Goal: Transaction & Acquisition: Obtain resource

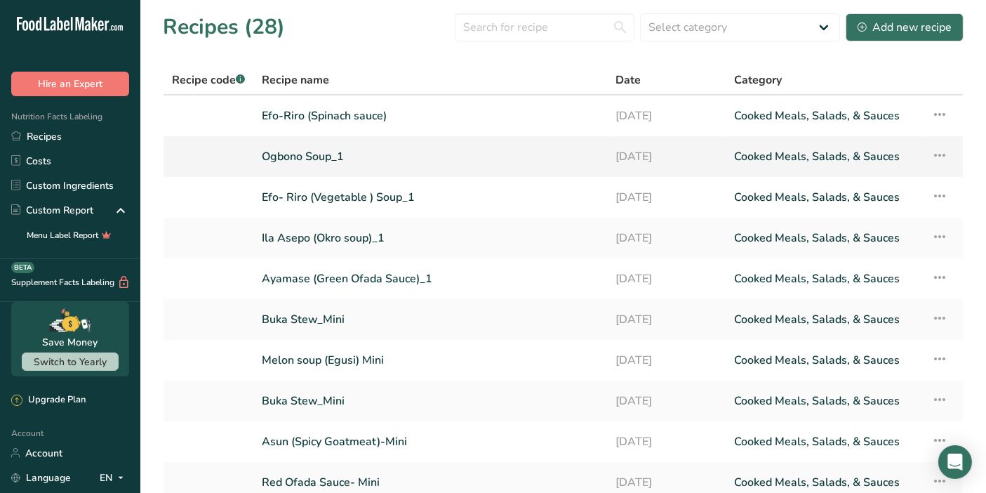
click at [295, 159] on link "Ogbono Soup_1" at bounding box center [430, 156] width 337 height 29
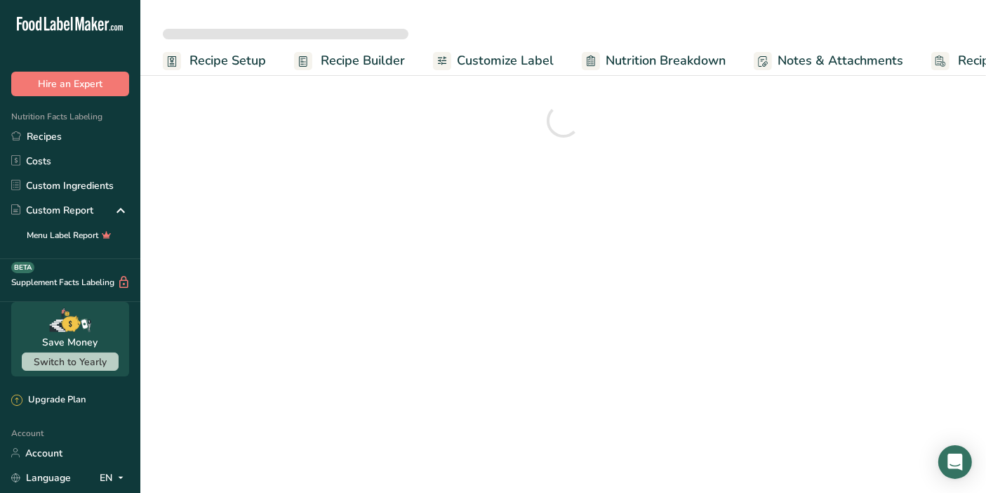
click at [295, 146] on div at bounding box center [563, 120] width 801 height 51
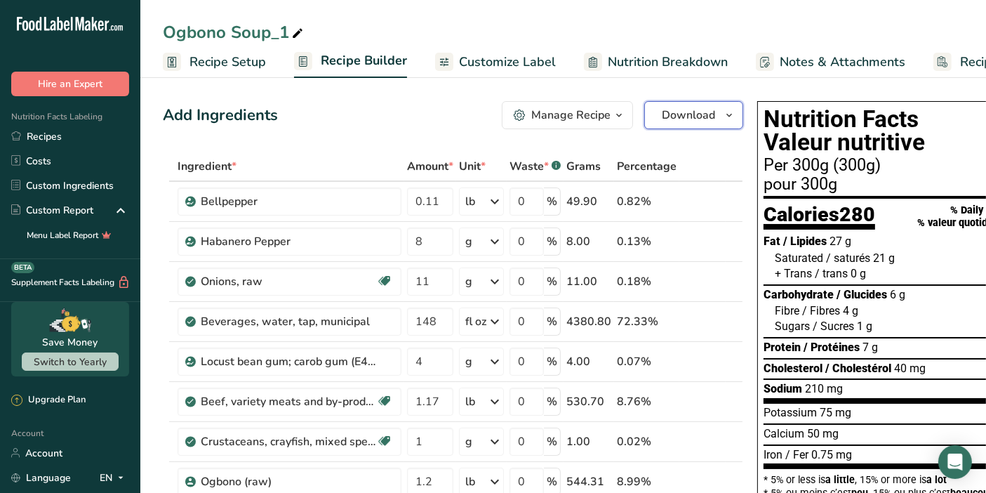
click at [681, 114] on span "Download" at bounding box center [688, 115] width 53 height 17
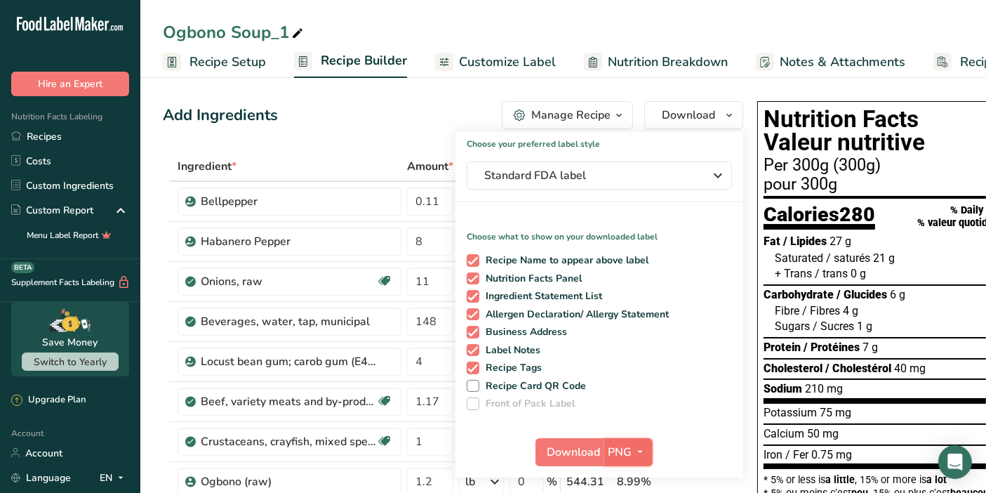
click at [637, 451] on icon "button" at bounding box center [640, 452] width 11 height 18
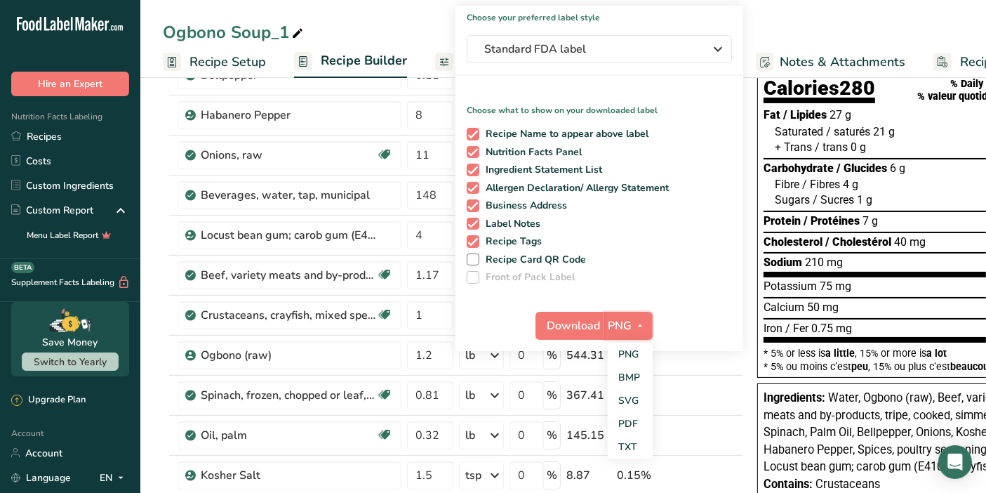
scroll to position [168, 0]
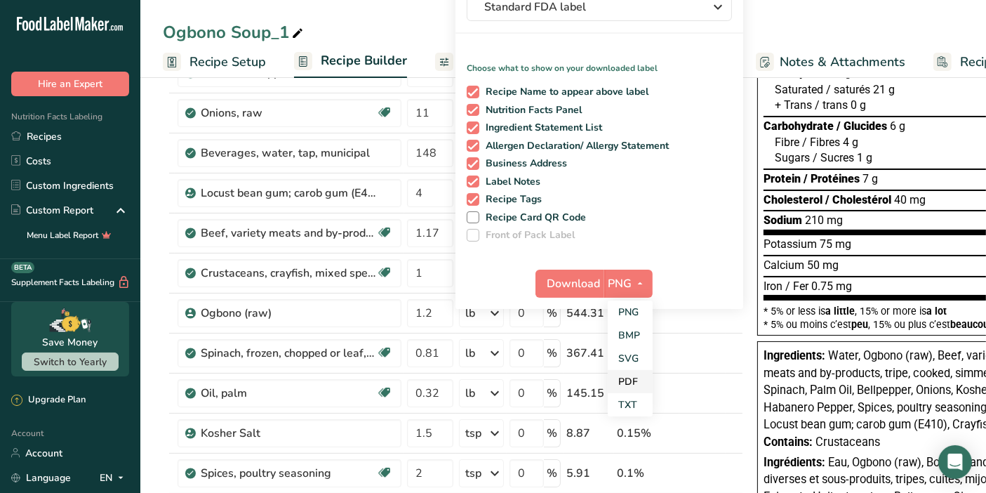
click at [634, 375] on link "PDF" at bounding box center [630, 381] width 45 height 23
click at [573, 286] on span "Download" at bounding box center [574, 283] width 53 height 17
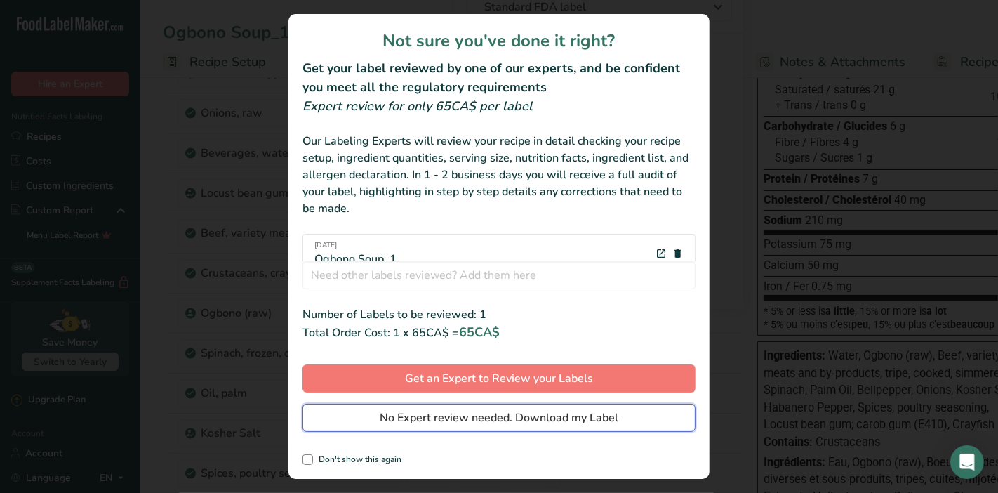
click at [483, 413] on span "No Expert review needed. Download my Label" at bounding box center [499, 417] width 239 height 17
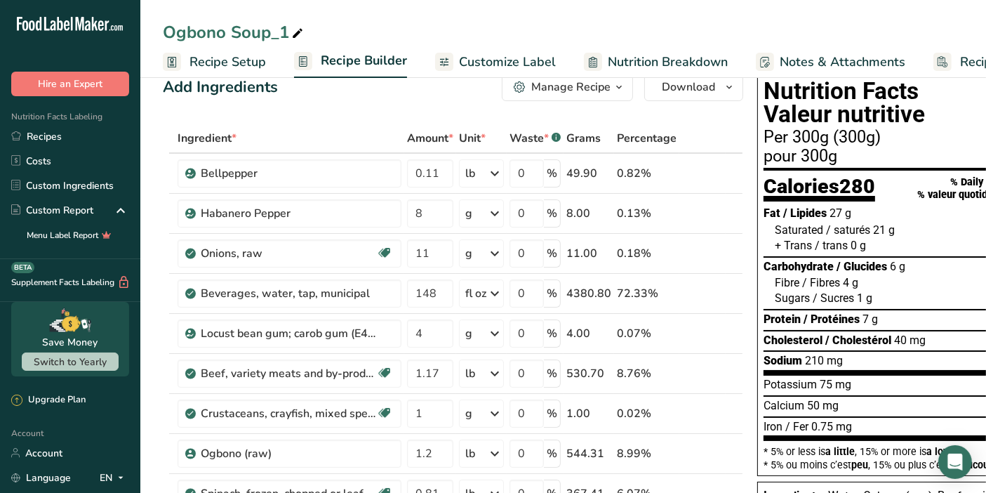
scroll to position [0, 0]
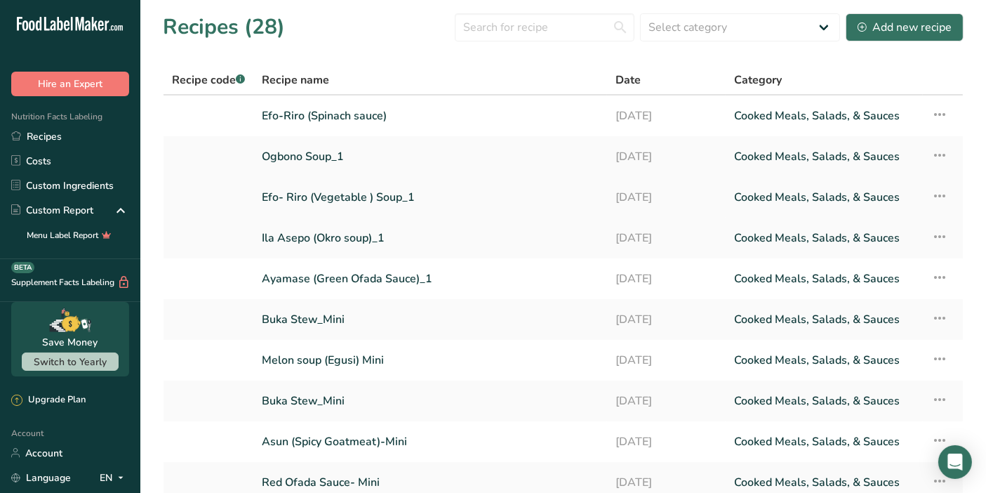
click at [937, 195] on icon at bounding box center [939, 195] width 17 height 25
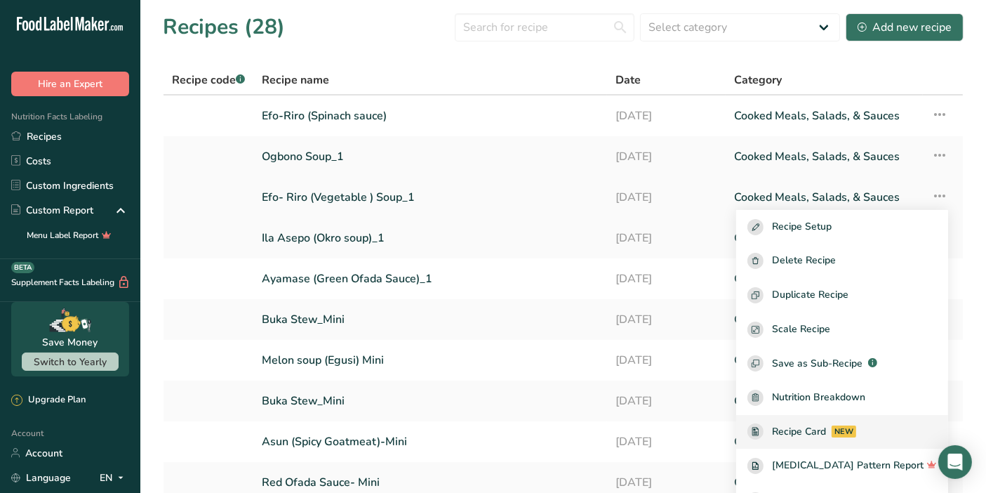
click at [826, 431] on span "Recipe Card" at bounding box center [799, 431] width 54 height 15
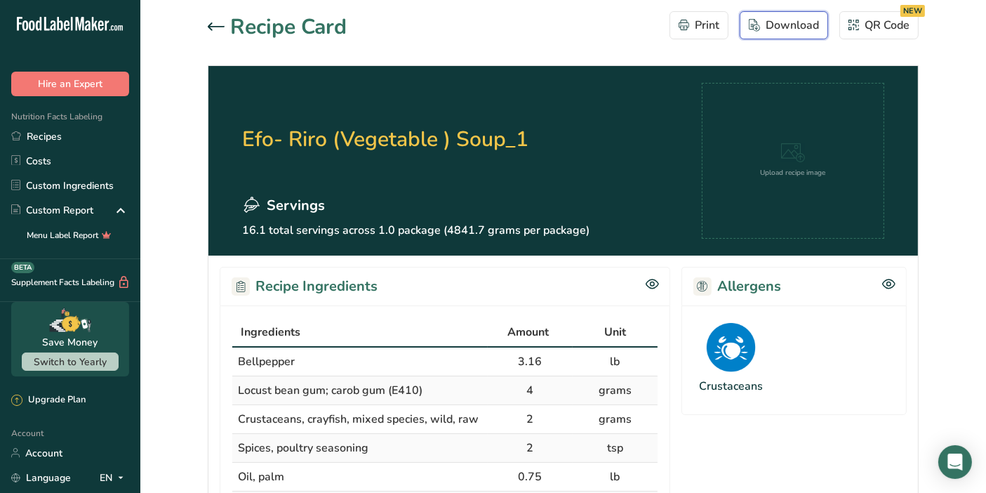
click at [790, 32] on div "Download" at bounding box center [784, 25] width 70 height 17
click at [216, 29] on icon at bounding box center [216, 26] width 17 height 8
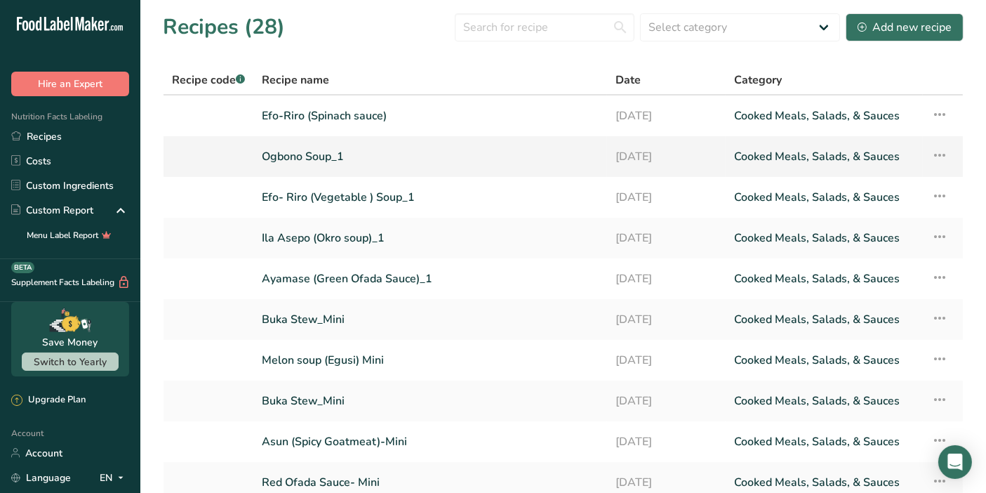
click at [940, 155] on icon at bounding box center [939, 154] width 17 height 25
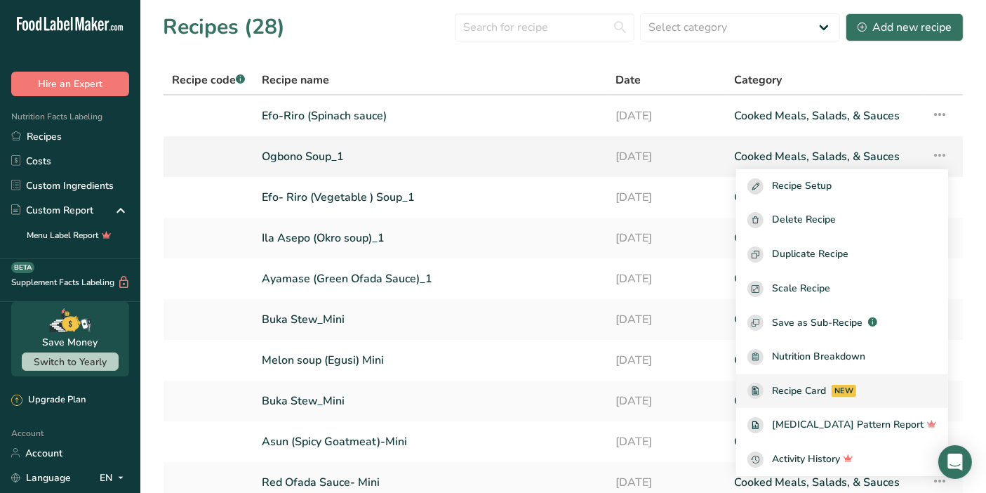
click at [826, 394] on span "Recipe Card" at bounding box center [799, 390] width 54 height 15
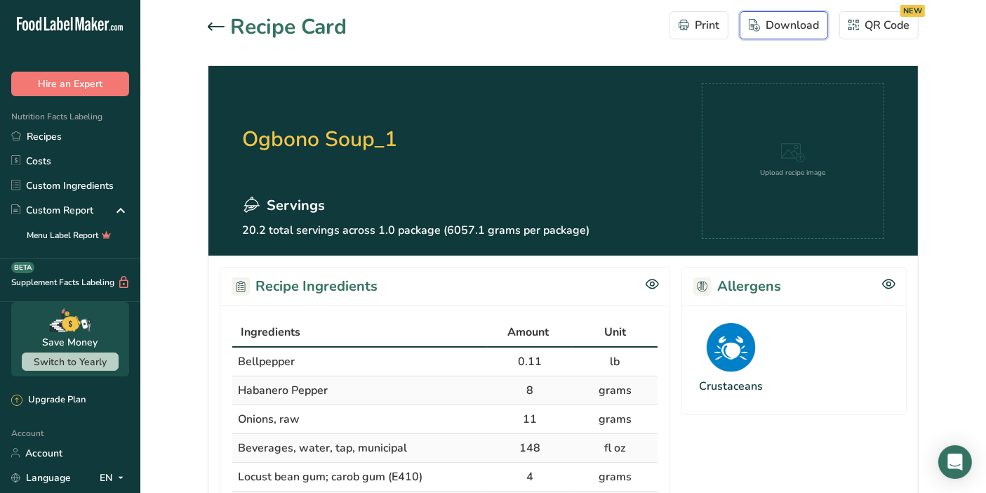
click at [799, 25] on div "Download" at bounding box center [784, 25] width 70 height 17
click at [215, 25] on icon at bounding box center [216, 26] width 17 height 8
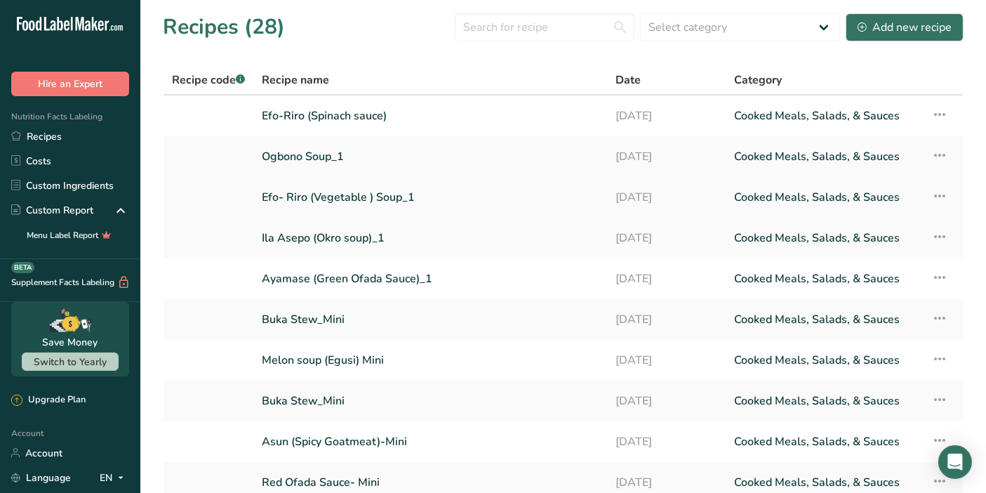
click at [938, 194] on icon at bounding box center [939, 195] width 17 height 25
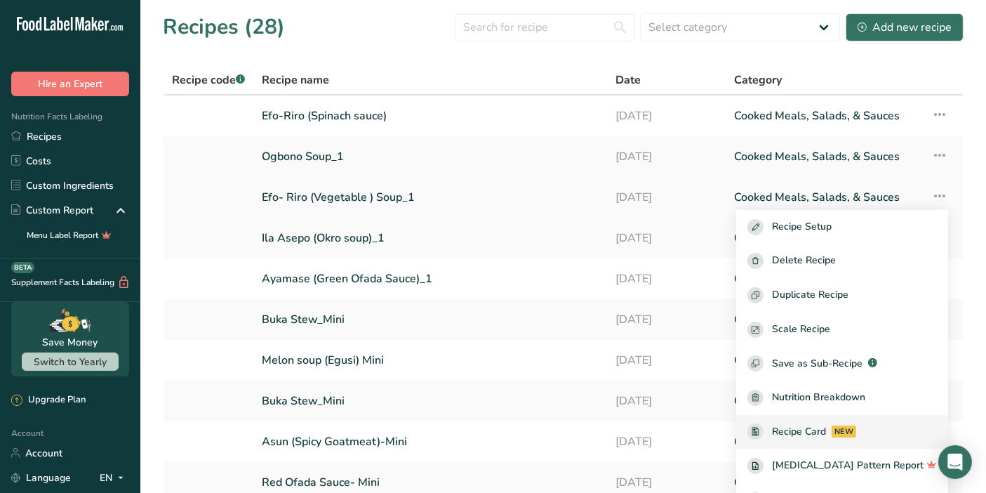
click at [826, 432] on span "Recipe Card" at bounding box center [799, 431] width 54 height 15
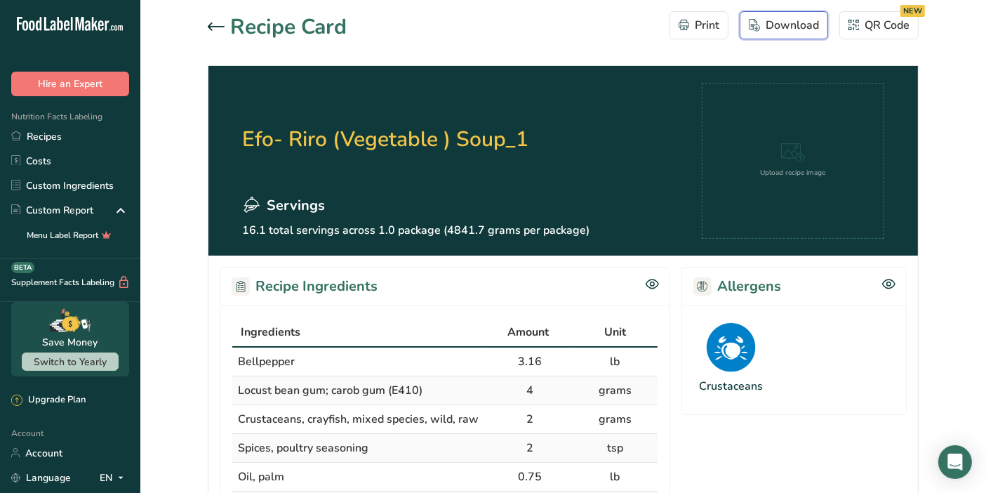
click at [792, 31] on div "Download" at bounding box center [784, 25] width 70 height 17
click at [215, 25] on icon at bounding box center [216, 26] width 17 height 8
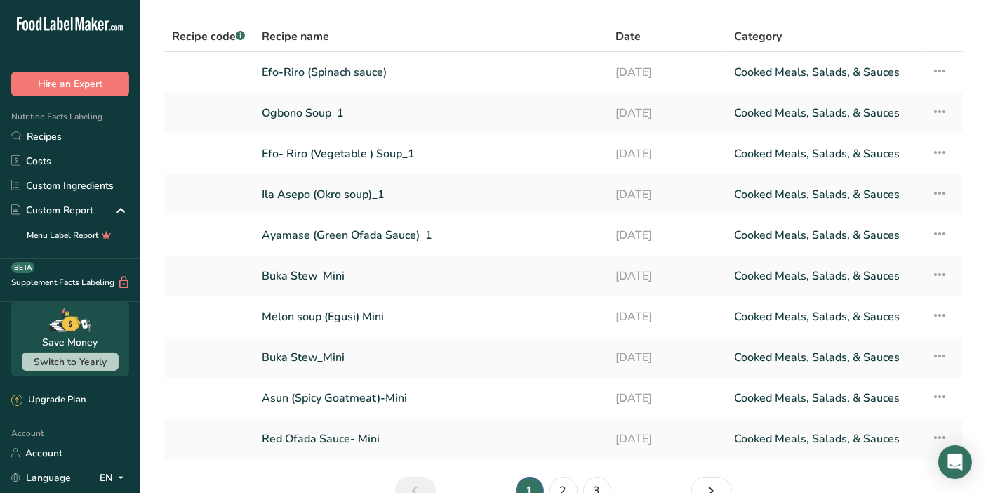
scroll to position [46, 0]
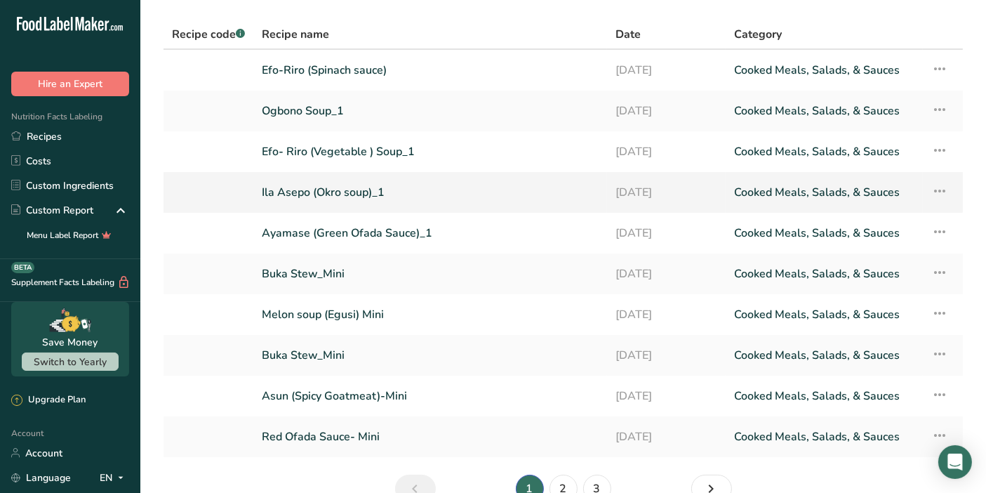
click at [943, 189] on icon at bounding box center [939, 190] width 17 height 25
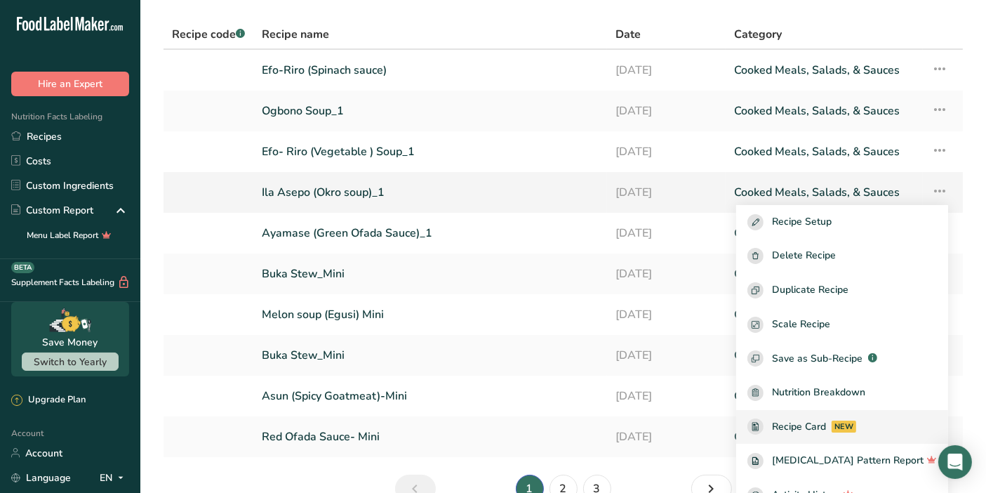
click at [808, 421] on span "Recipe Card" at bounding box center [799, 426] width 54 height 15
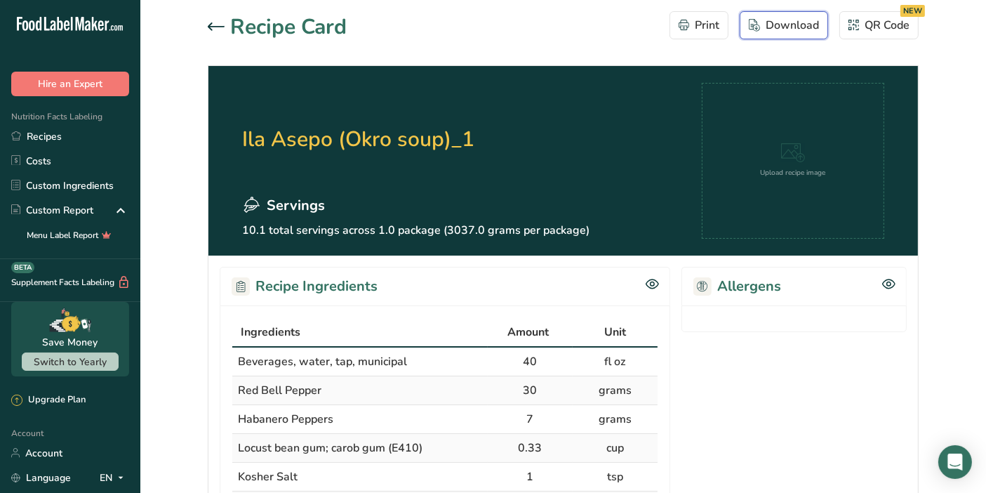
click at [792, 22] on div "Download" at bounding box center [784, 25] width 70 height 17
click at [214, 27] on icon at bounding box center [216, 26] width 17 height 8
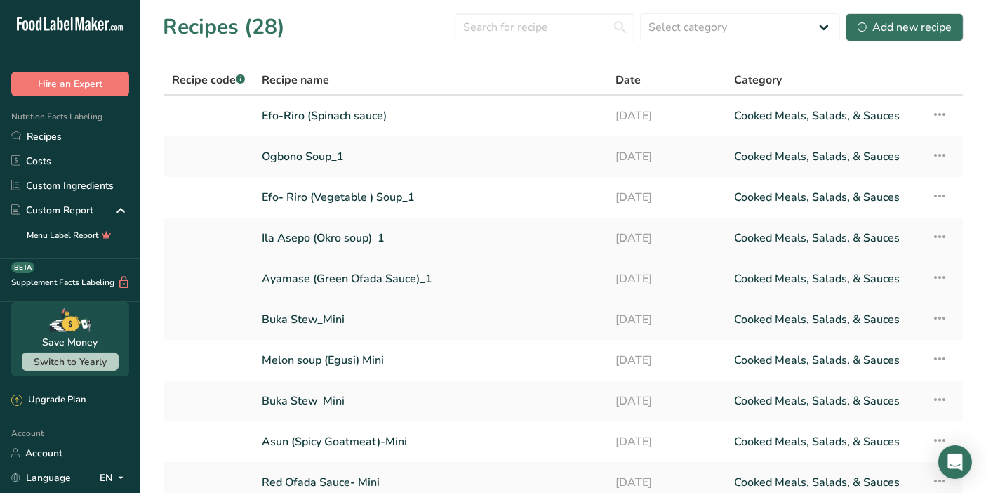
click at [936, 275] on icon at bounding box center [939, 277] width 17 height 25
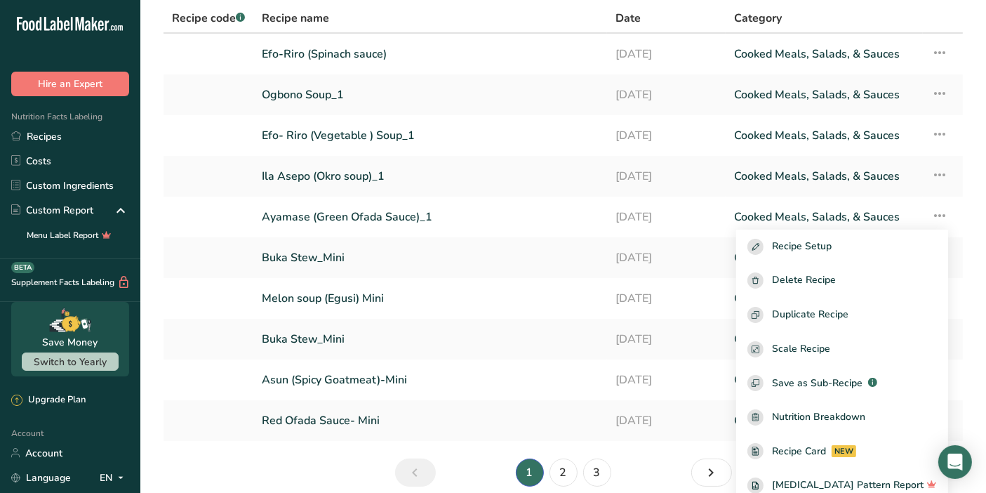
scroll to position [75, 0]
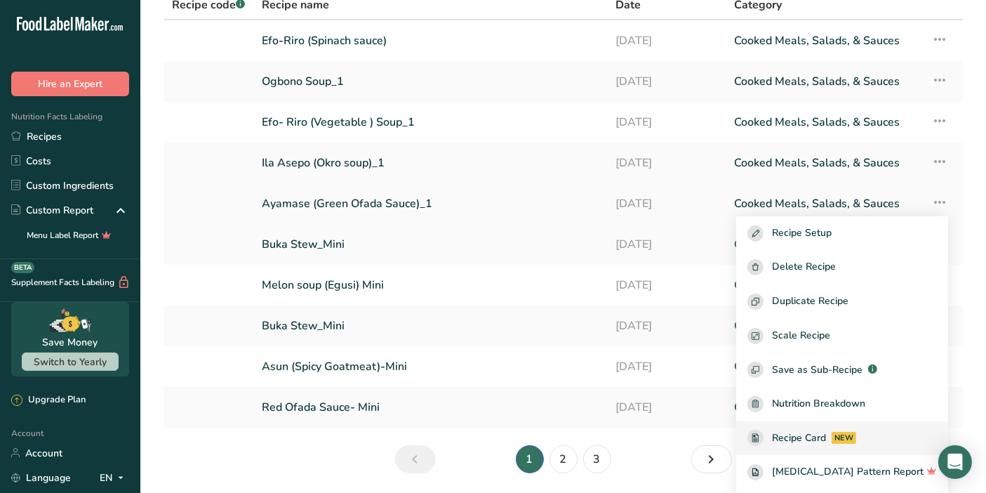
click at [823, 438] on span "Recipe Card" at bounding box center [799, 437] width 54 height 15
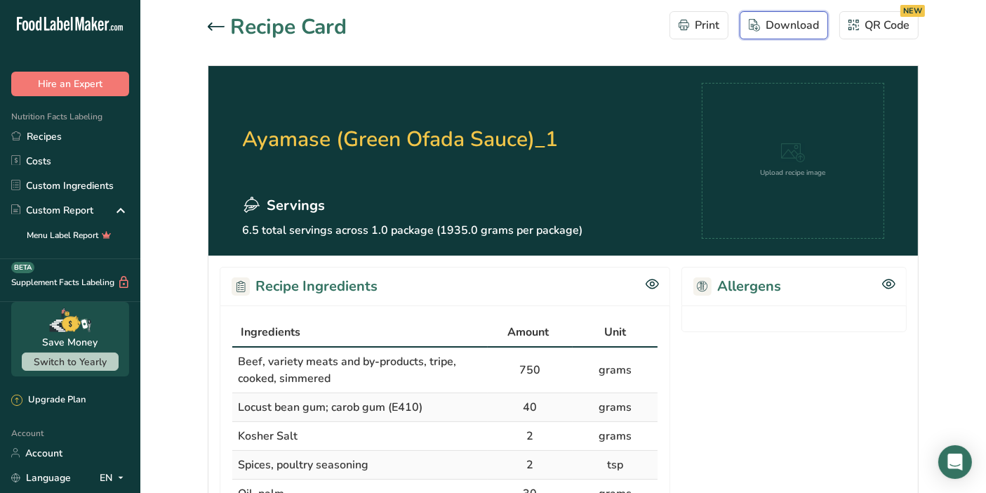
click at [776, 32] on div "Download" at bounding box center [784, 25] width 70 height 17
click at [214, 27] on icon at bounding box center [216, 26] width 17 height 8
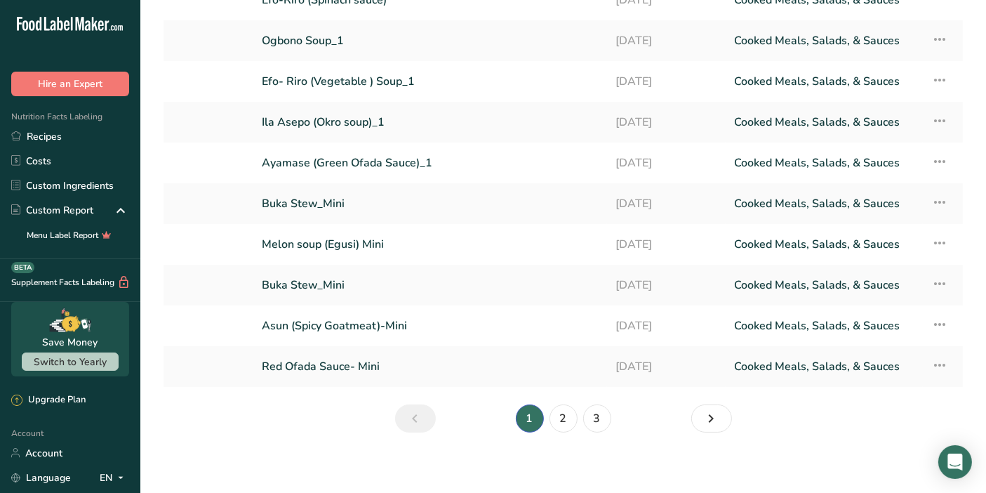
scroll to position [120, 0]
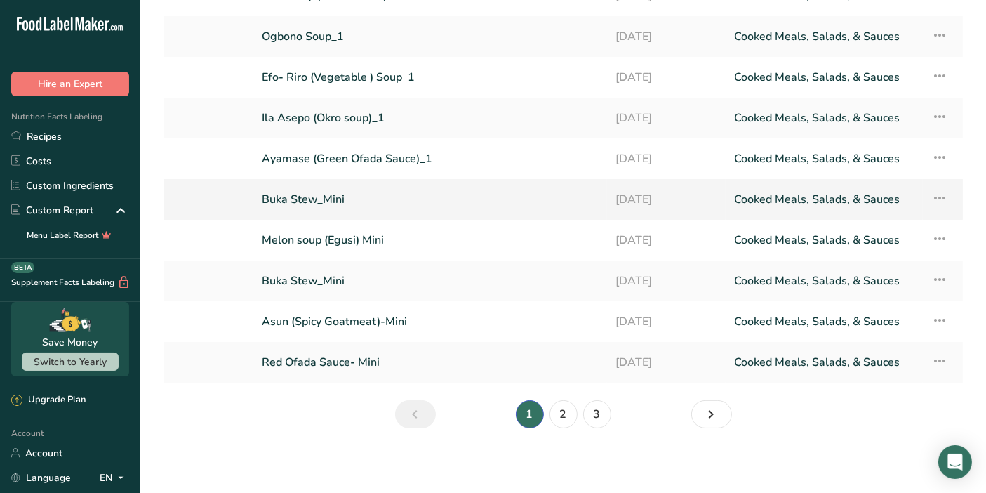
click at [942, 197] on icon at bounding box center [939, 197] width 17 height 25
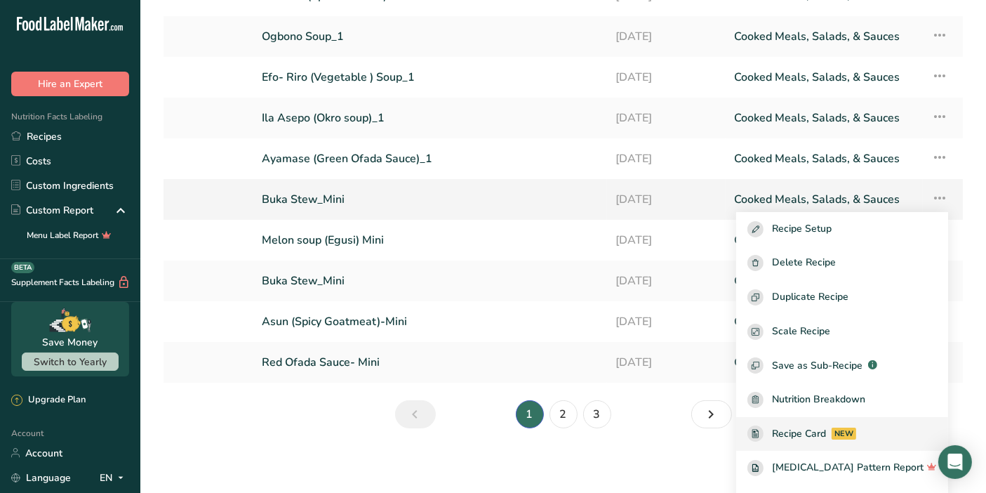
click at [804, 431] on span "Recipe Card" at bounding box center [799, 433] width 54 height 15
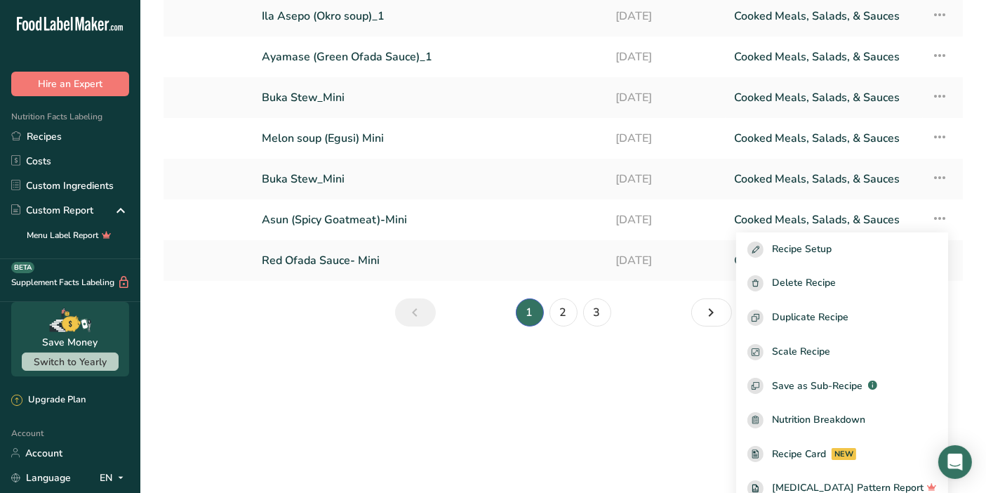
scroll to position [105, 0]
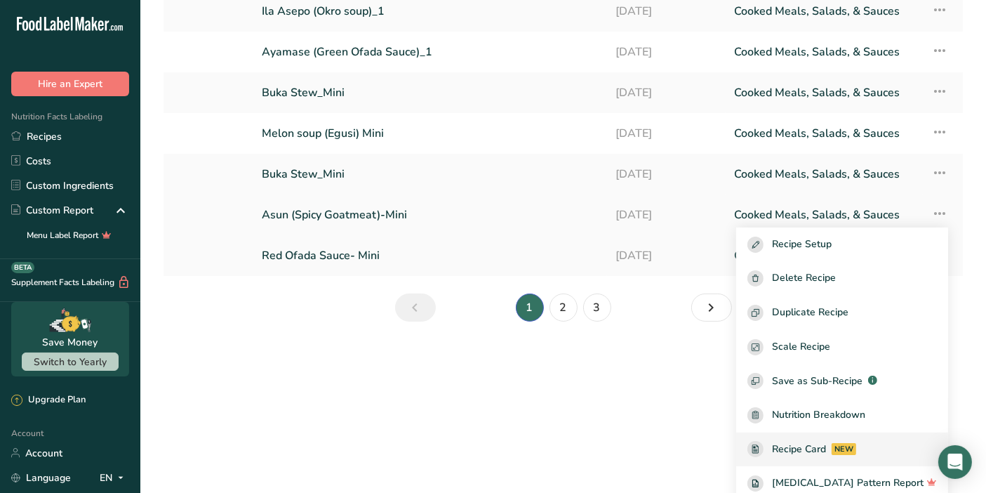
click at [826, 452] on span "Recipe Card" at bounding box center [799, 448] width 54 height 15
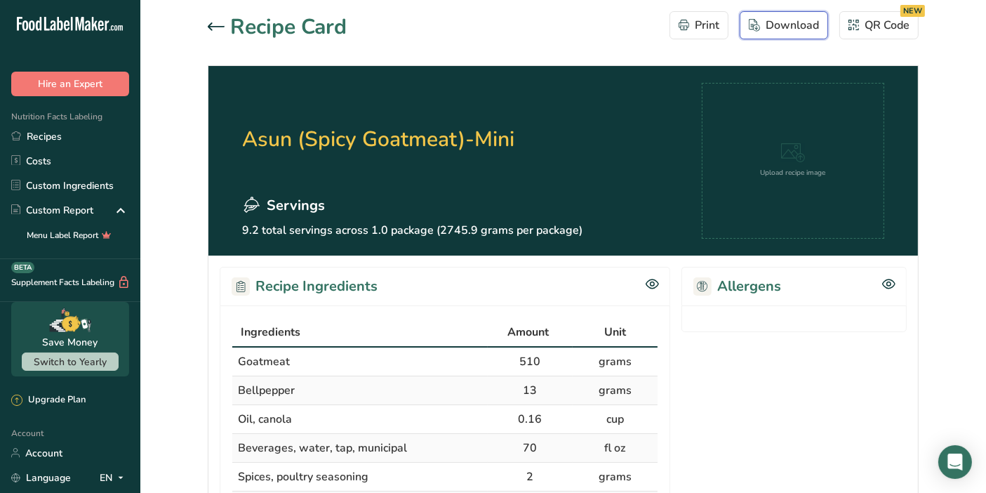
click at [787, 28] on div "Download" at bounding box center [784, 25] width 70 height 17
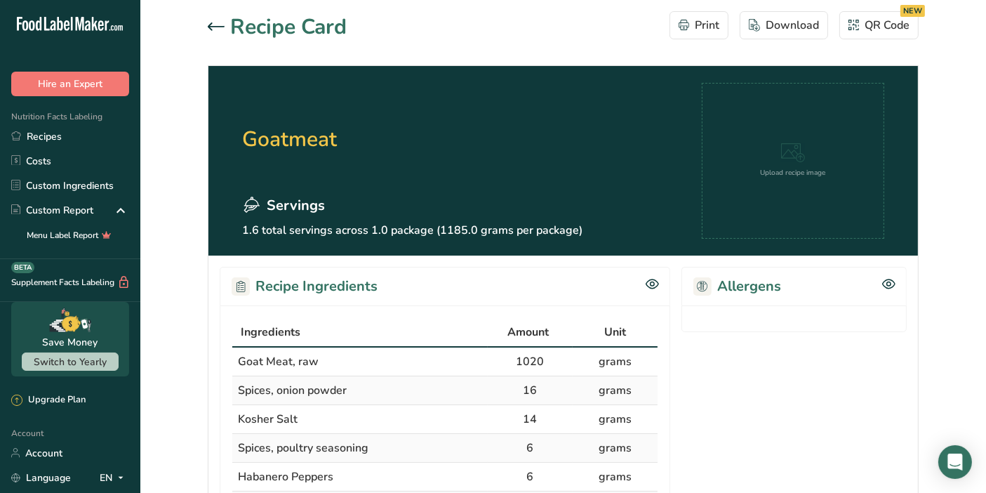
click at [217, 26] on icon at bounding box center [216, 26] width 17 height 8
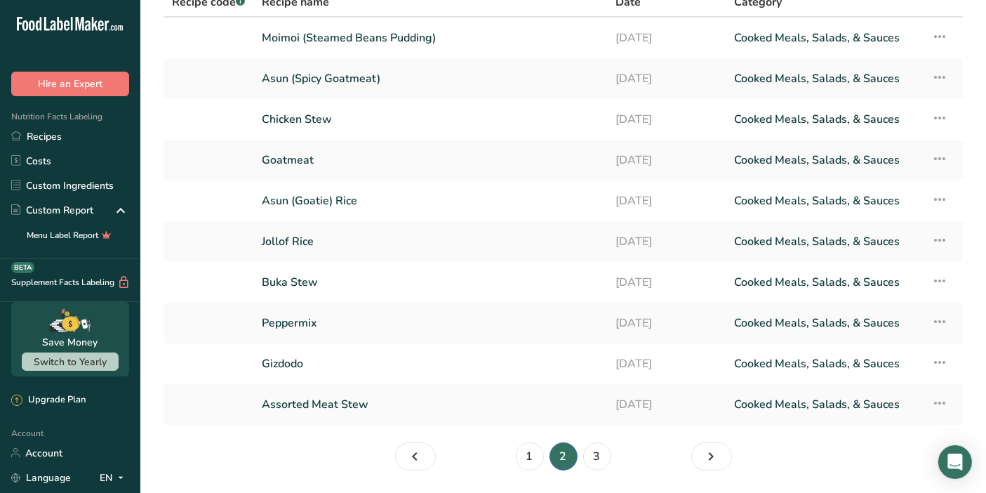
scroll to position [79, 0]
click at [938, 199] on icon at bounding box center [939, 197] width 17 height 25
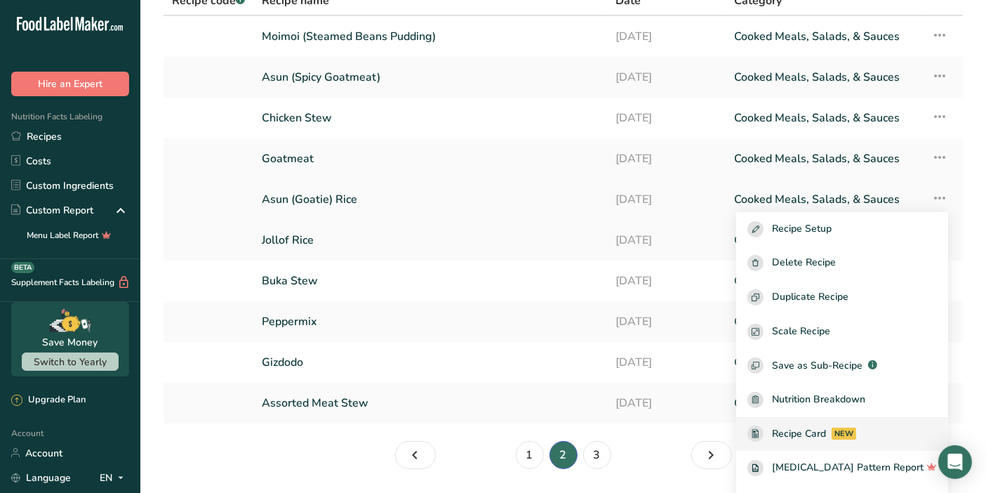
click at [826, 432] on span "Recipe Card" at bounding box center [799, 433] width 54 height 15
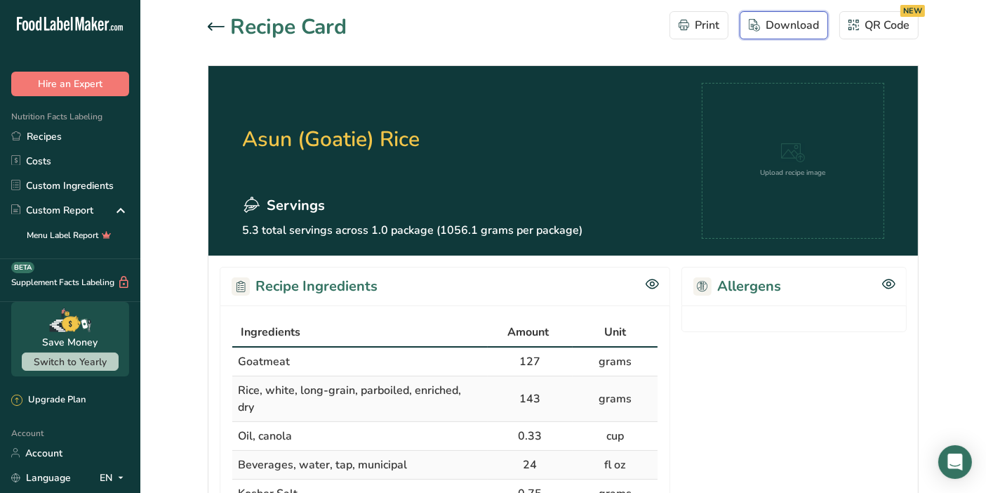
click at [799, 29] on div "Download" at bounding box center [784, 25] width 70 height 17
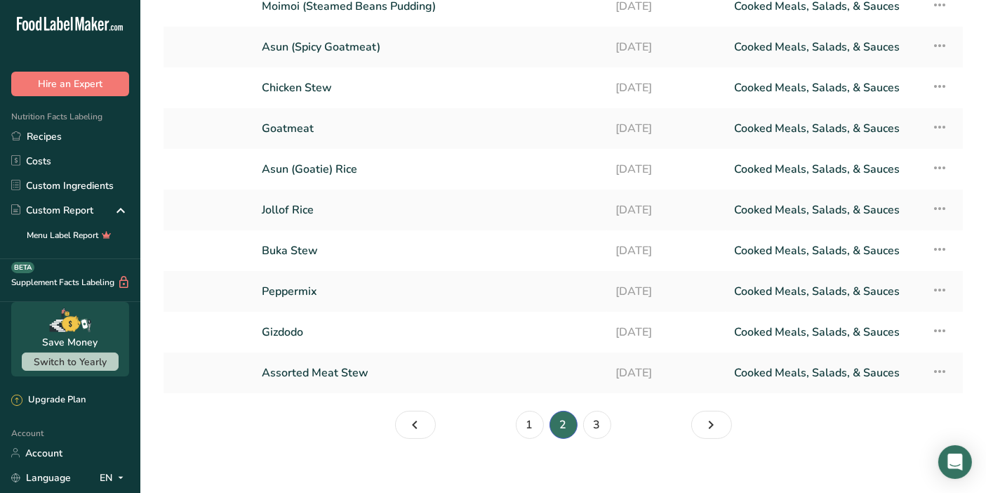
scroll to position [121, 0]
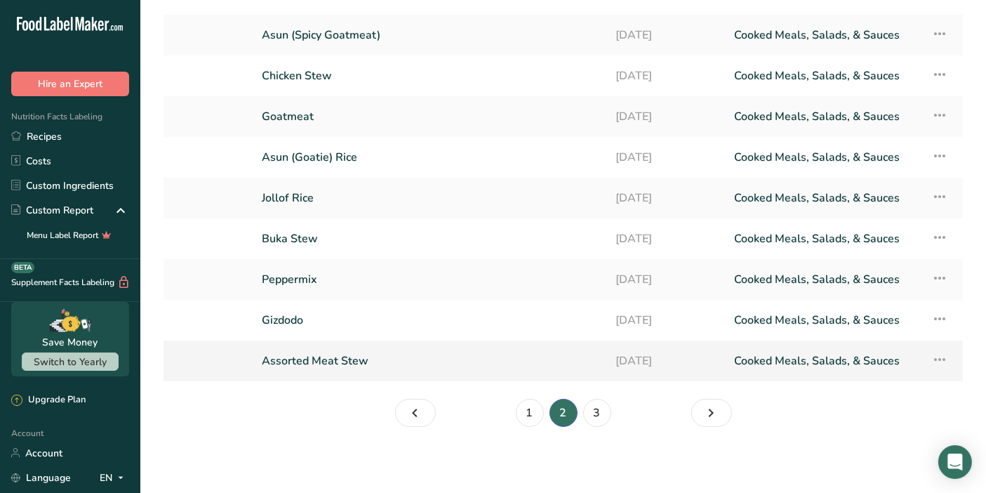
click at [942, 357] on icon at bounding box center [939, 359] width 17 height 25
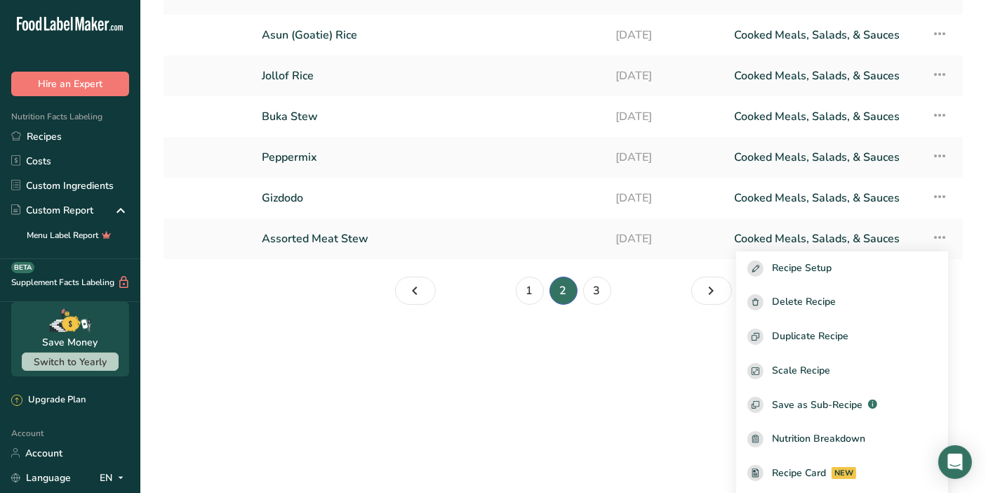
scroll to position [126, 0]
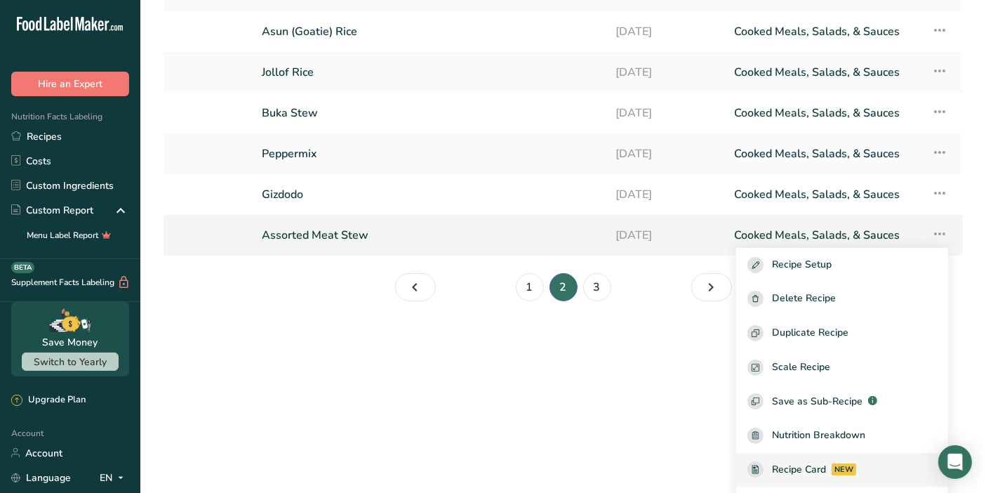
click at [826, 466] on span "Recipe Card" at bounding box center [799, 469] width 54 height 15
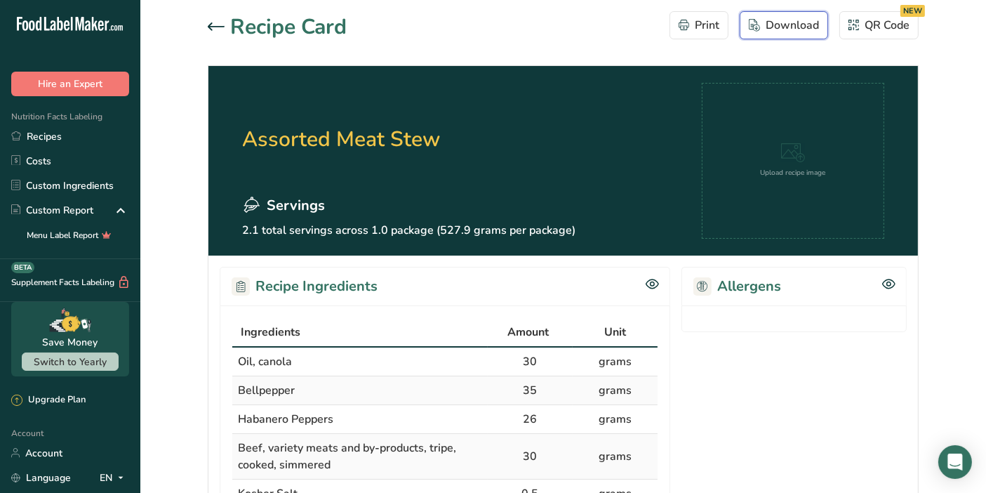
click at [804, 24] on div "Download" at bounding box center [784, 25] width 70 height 17
click at [214, 26] on icon at bounding box center [216, 26] width 17 height 8
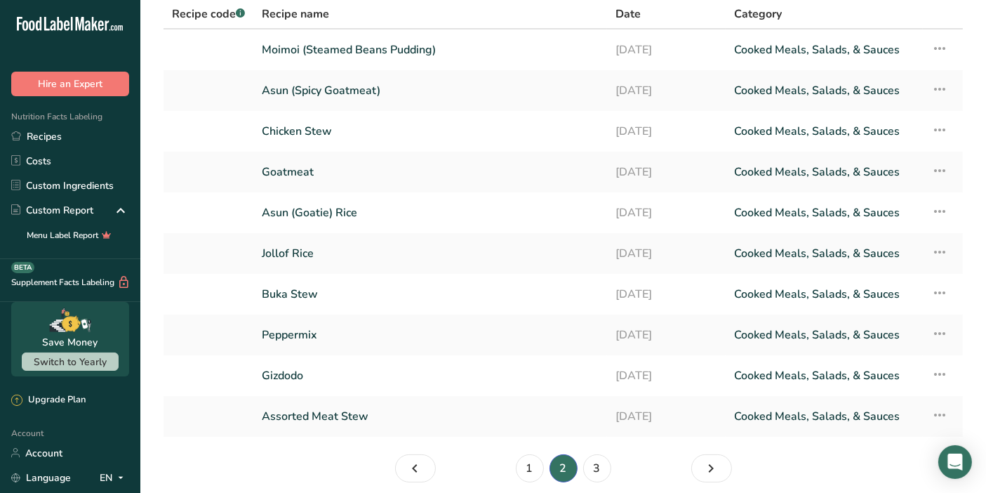
scroll to position [121, 0]
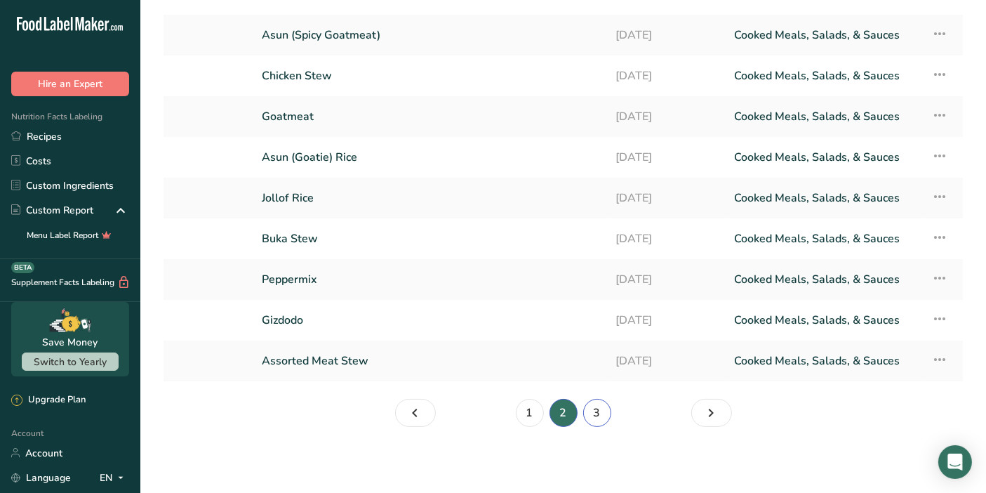
click at [596, 413] on link "3" at bounding box center [597, 413] width 28 height 28
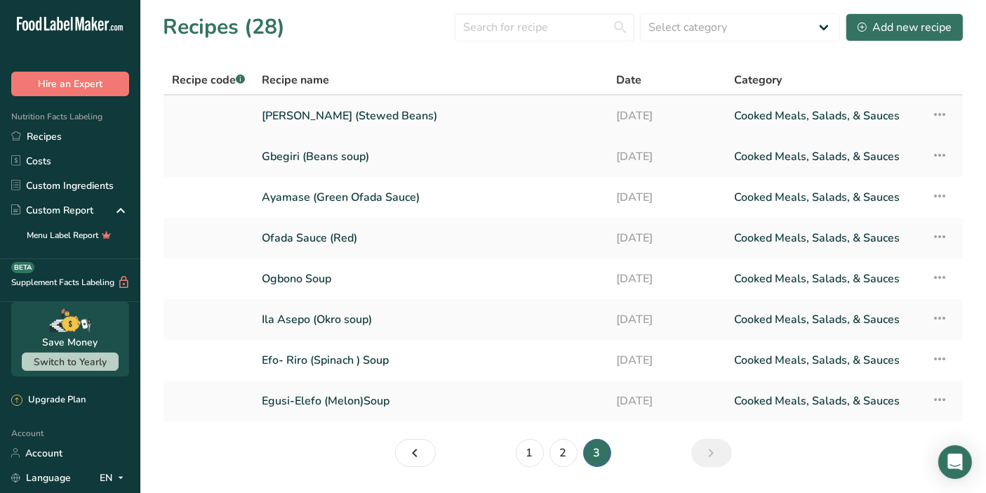
click at [938, 112] on icon at bounding box center [939, 114] width 17 height 25
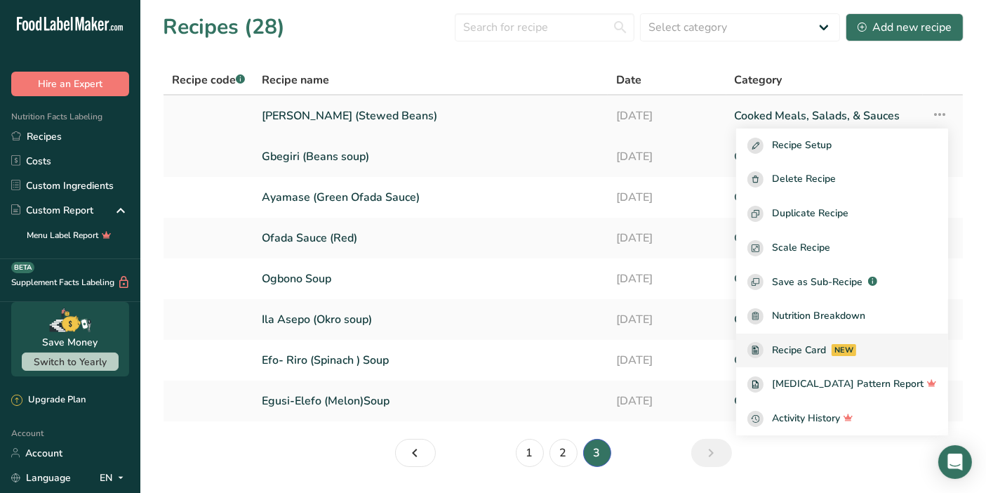
click at [856, 352] on div "NEW" at bounding box center [844, 350] width 25 height 12
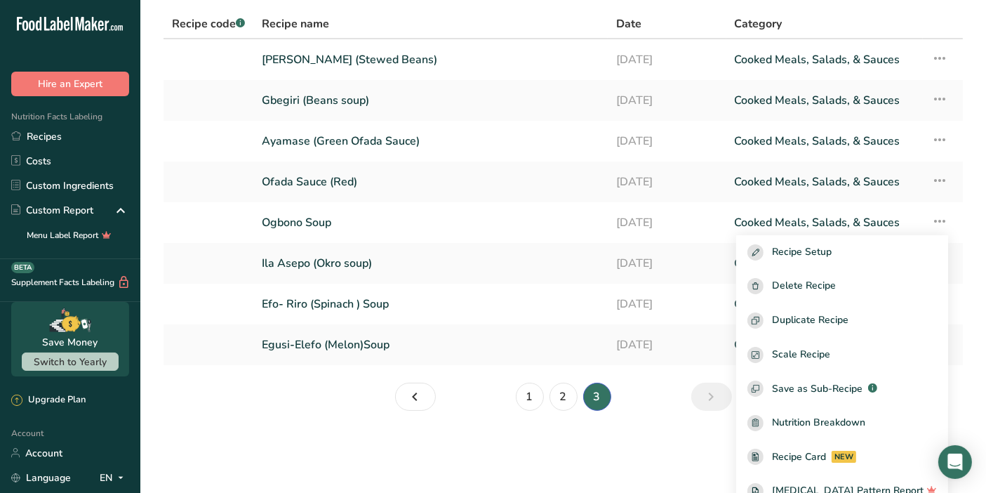
scroll to position [63, 0]
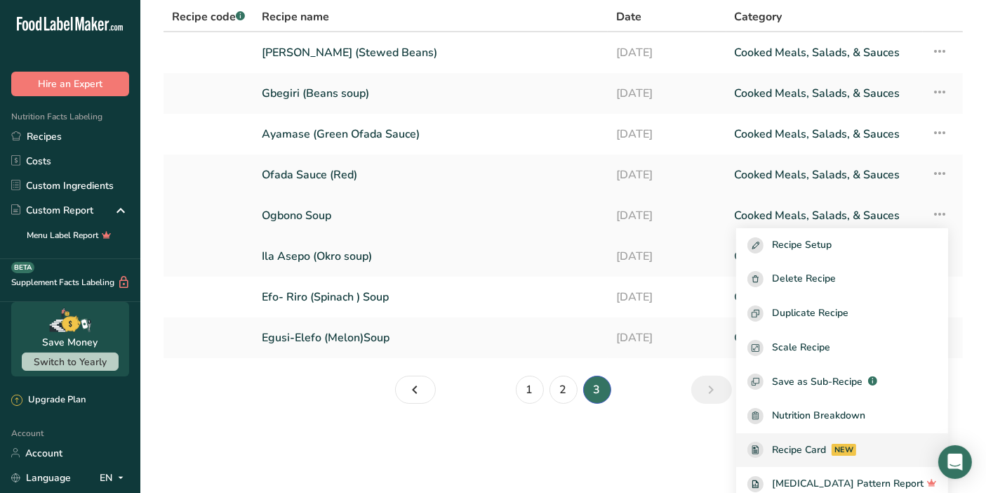
click at [826, 444] on span "Recipe Card" at bounding box center [799, 449] width 54 height 15
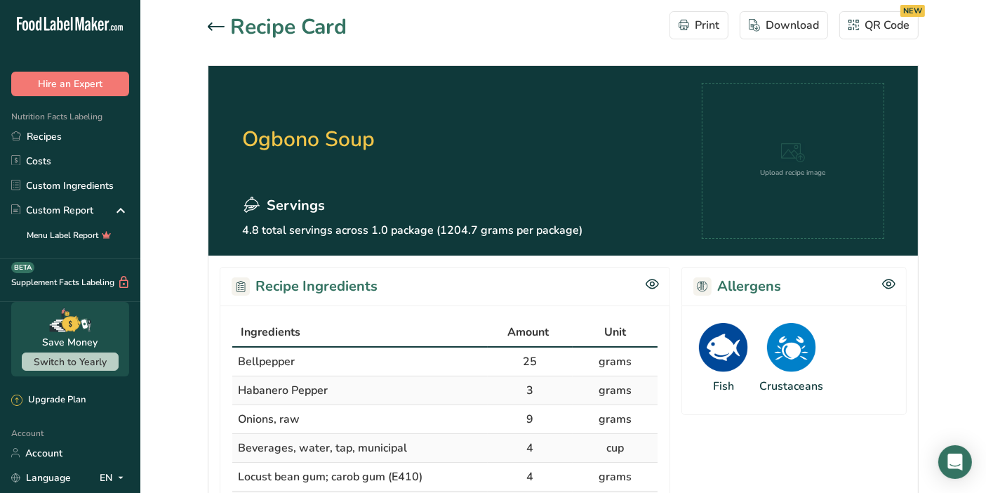
click at [214, 25] on icon at bounding box center [216, 26] width 17 height 8
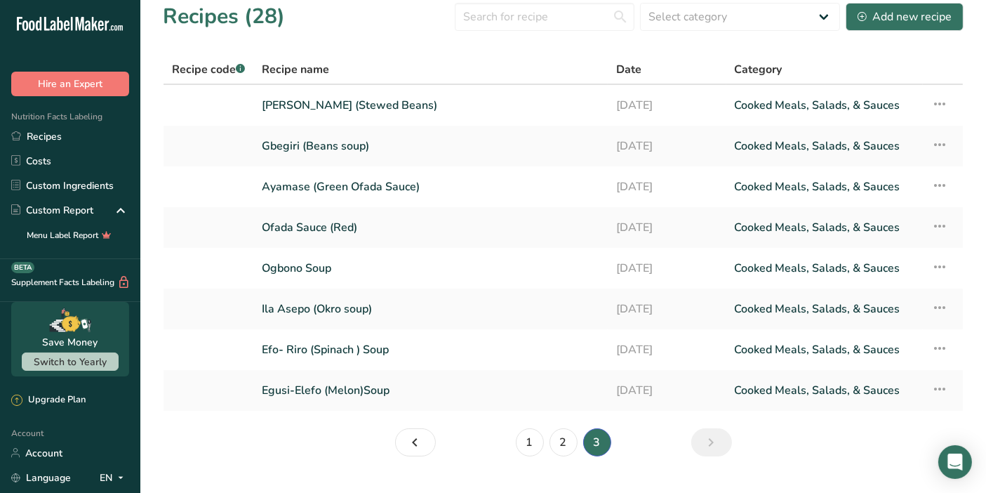
scroll to position [22, 0]
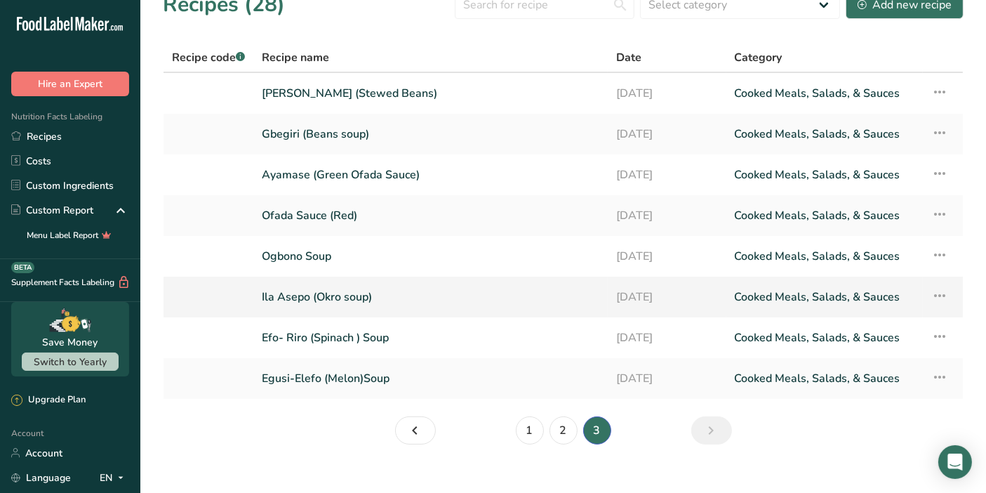
click at [940, 295] on icon at bounding box center [939, 295] width 17 height 25
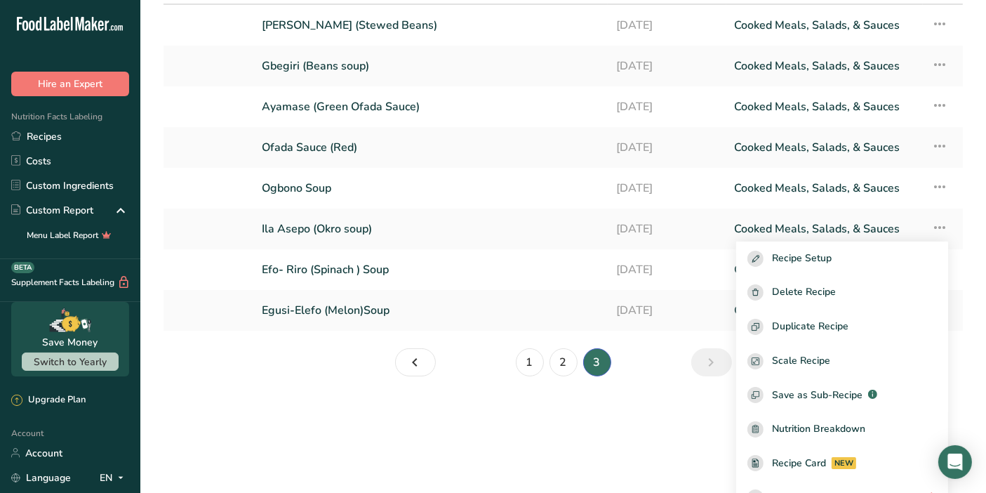
scroll to position [72, 0]
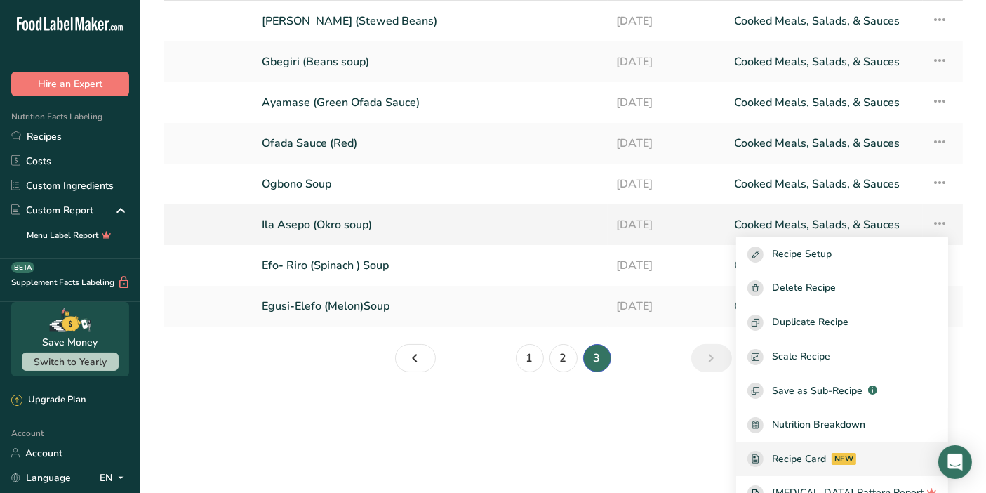
click at [826, 454] on span "Recipe Card" at bounding box center [799, 458] width 54 height 15
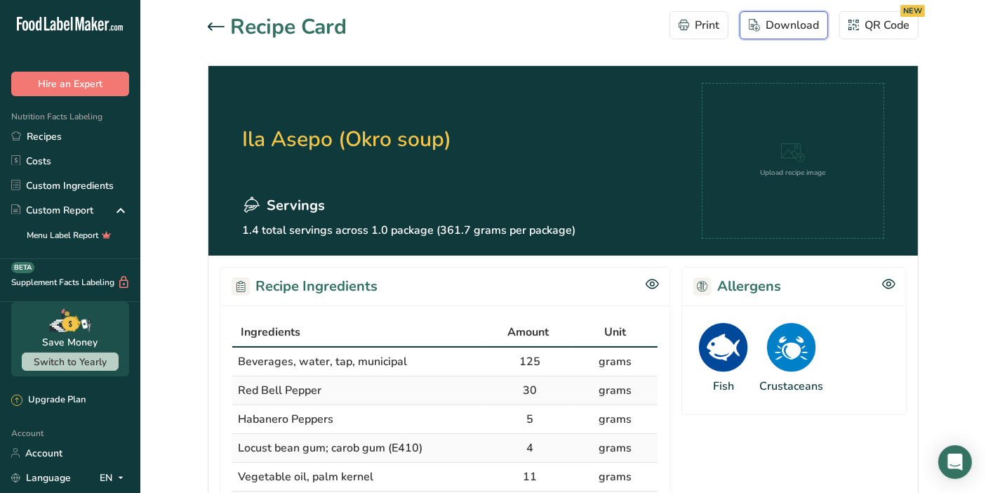
click at [786, 26] on div "Download" at bounding box center [784, 25] width 70 height 17
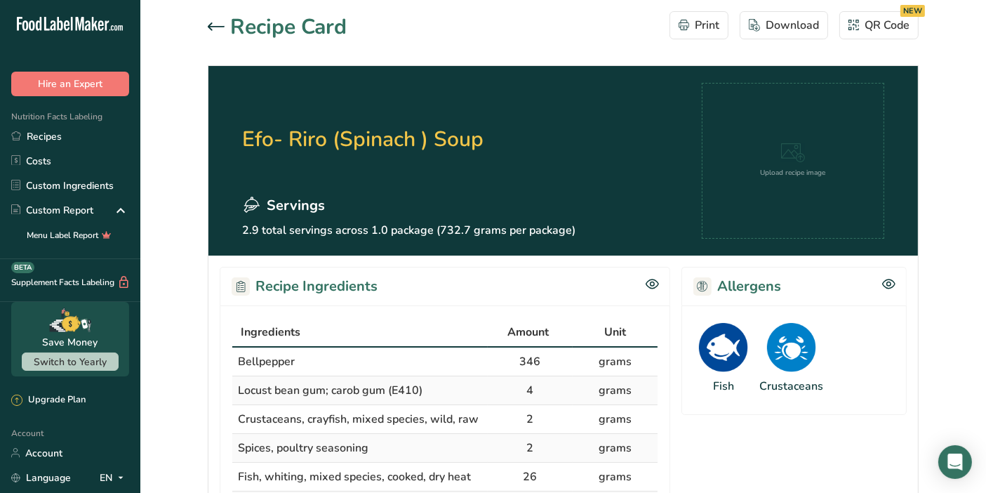
click at [214, 22] on icon at bounding box center [216, 26] width 17 height 8
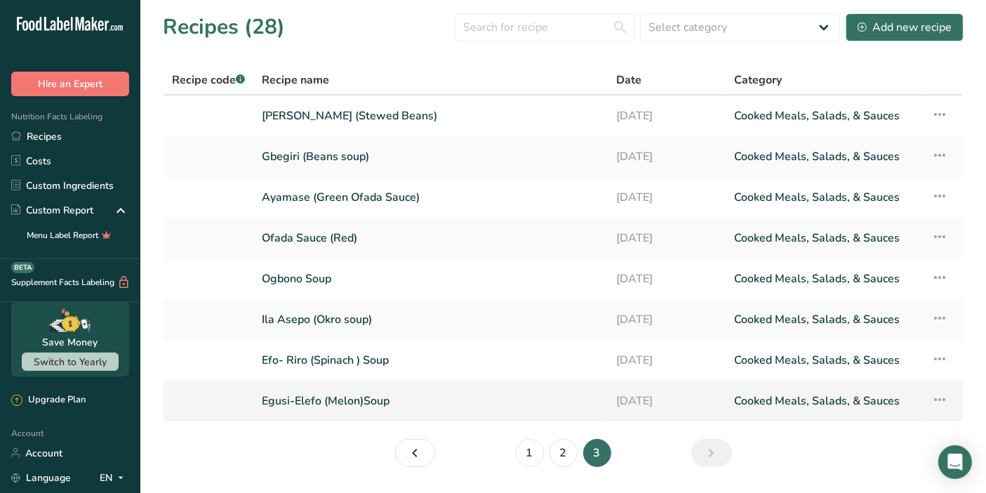
click at [936, 392] on icon at bounding box center [939, 399] width 17 height 25
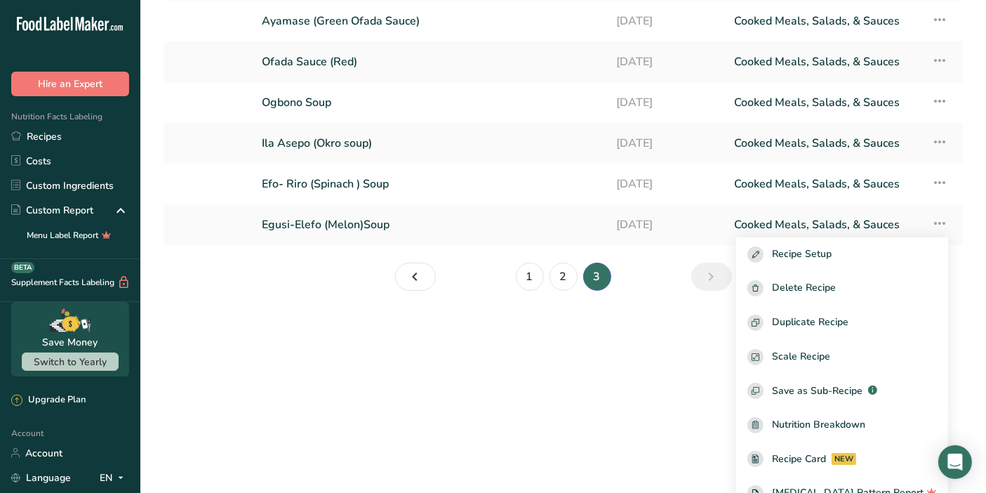
scroll to position [182, 0]
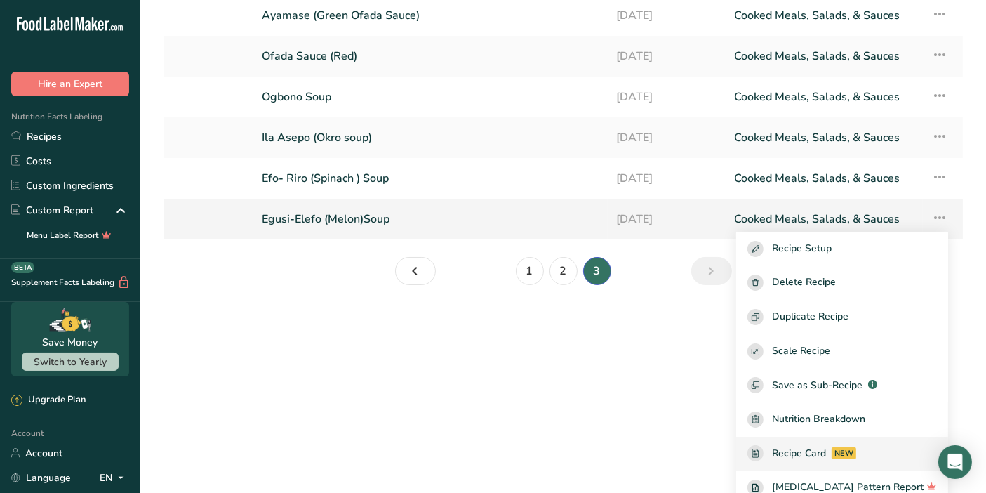
click at [820, 446] on span "Recipe Card" at bounding box center [799, 453] width 54 height 15
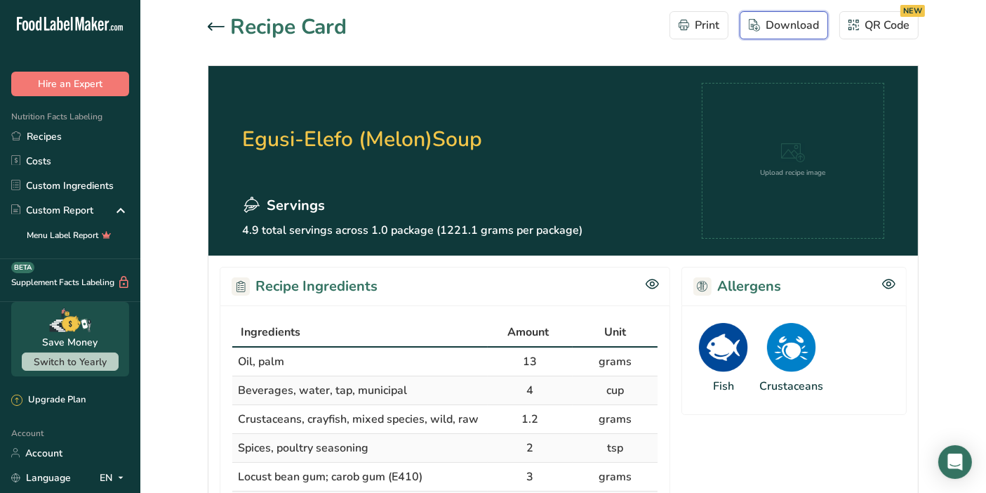
click at [787, 21] on div "Download" at bounding box center [784, 25] width 70 height 17
click at [740, 11] on button "Download" at bounding box center [784, 25] width 88 height 28
click at [216, 22] on icon at bounding box center [216, 26] width 17 height 8
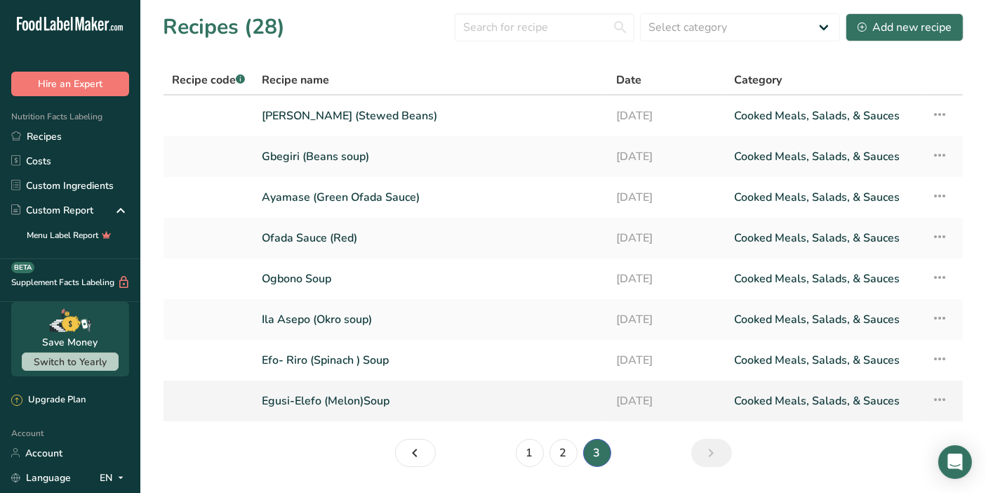
click at [382, 404] on link "Egusi-Elefo (Melon)Soup" at bounding box center [431, 400] width 338 height 29
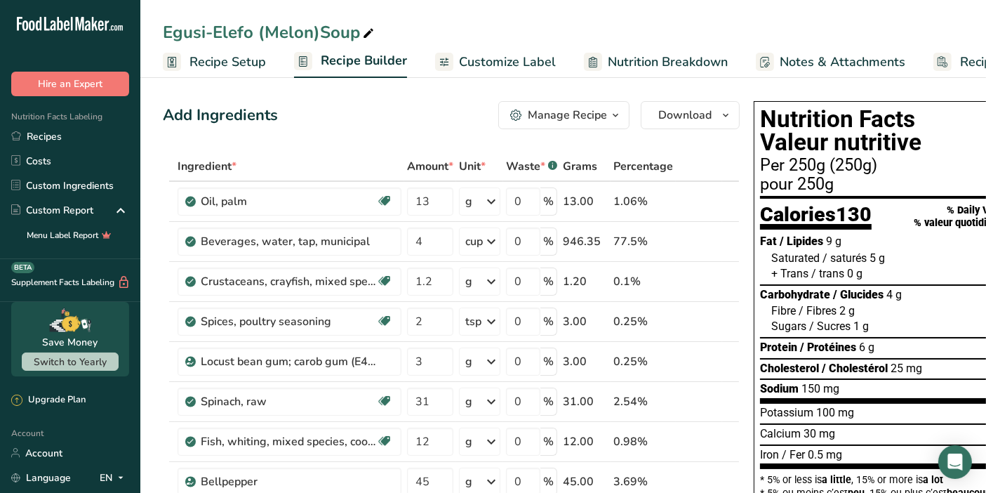
click at [366, 31] on icon at bounding box center [368, 34] width 13 height 20
drag, startPoint x: 254, startPoint y: 30, endPoint x: 213, endPoint y: 39, distance: 41.6
click at [213, 39] on input "Egusi-Elefo (Melon)Soup" at bounding box center [563, 32] width 801 height 25
type input "Egusi (Melon)Soup"
click at [631, 18] on div "Egusi (Melon)Soup Recipe Setup Recipe Builder Customize Label Nutrition Breakdo…" at bounding box center [563, 39] width 846 height 78
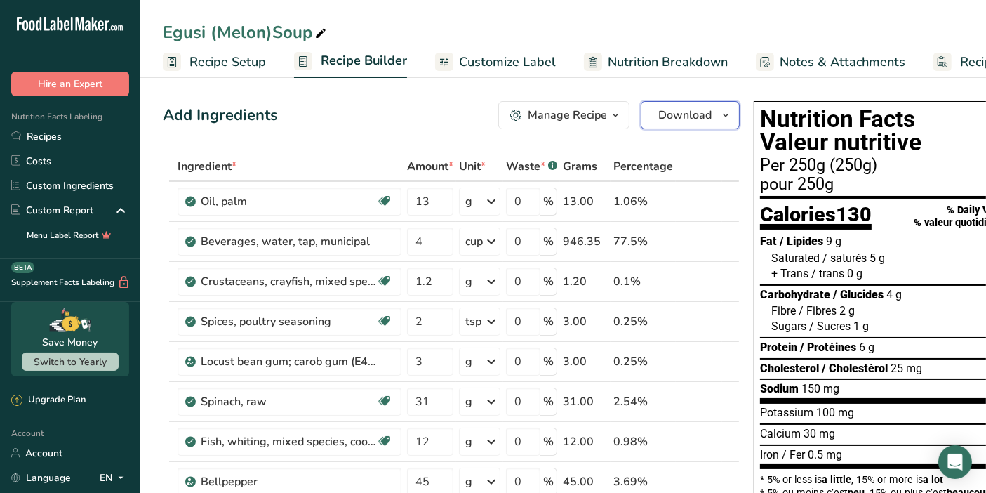
click at [717, 120] on span "button" at bounding box center [725, 115] width 17 height 17
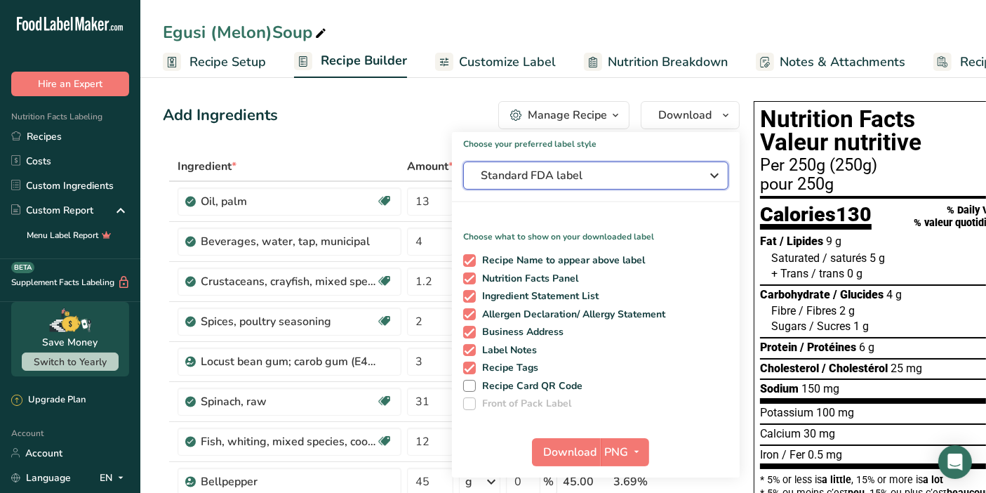
click at [688, 181] on span "Standard FDA label" at bounding box center [586, 175] width 211 height 17
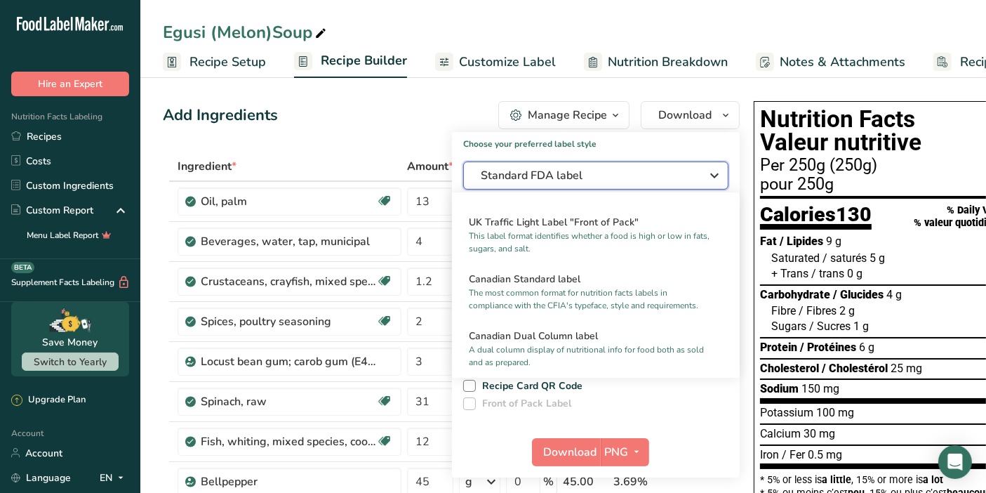
scroll to position [505, 0]
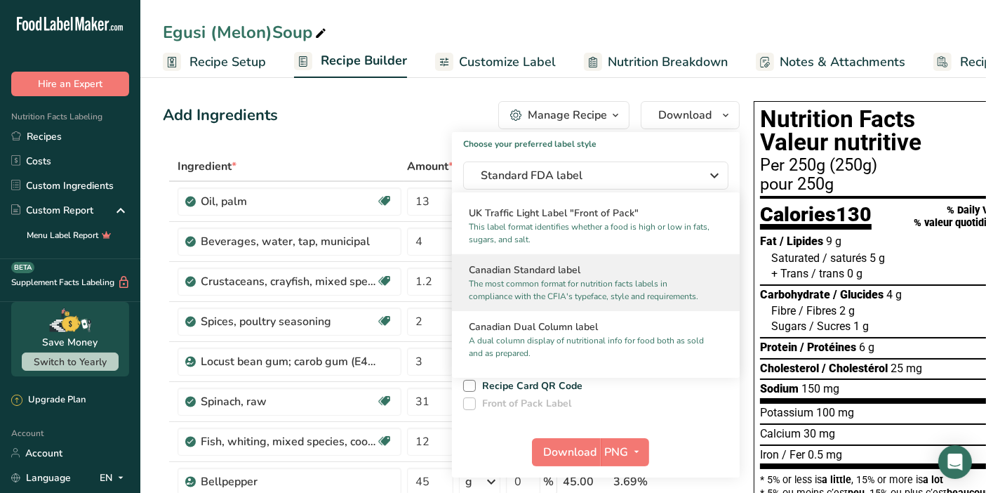
click at [656, 298] on p "The most common format for nutrition facts labels in compliance with the CFIA's…" at bounding box center [589, 289] width 241 height 25
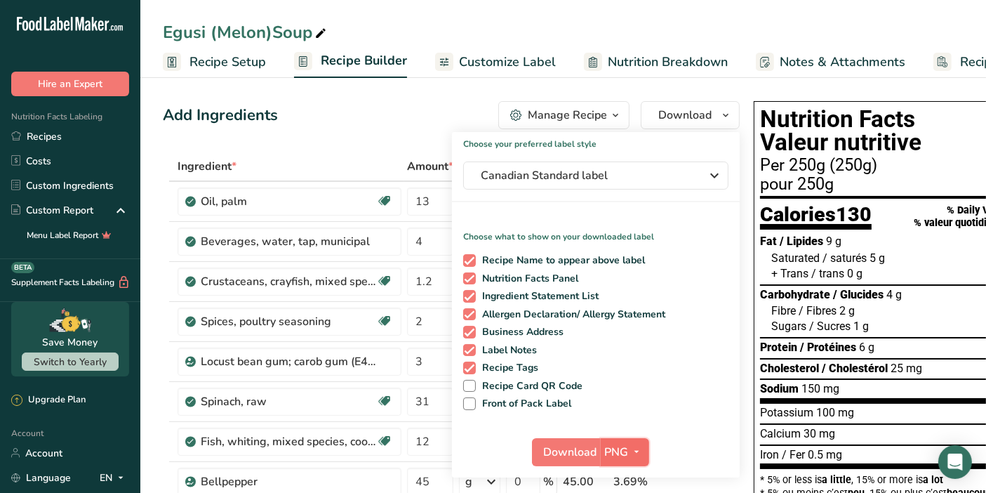
click at [634, 453] on icon "button" at bounding box center [637, 452] width 11 height 18
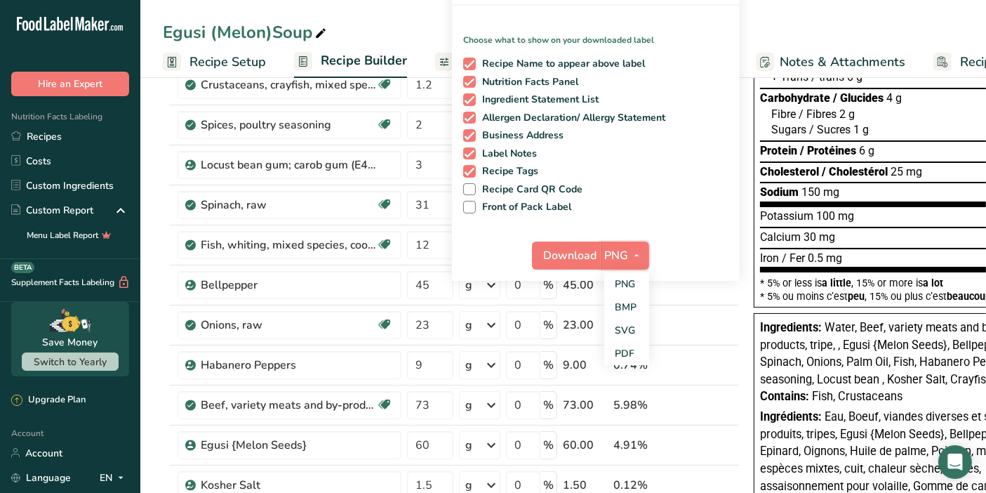
scroll to position [201, 0]
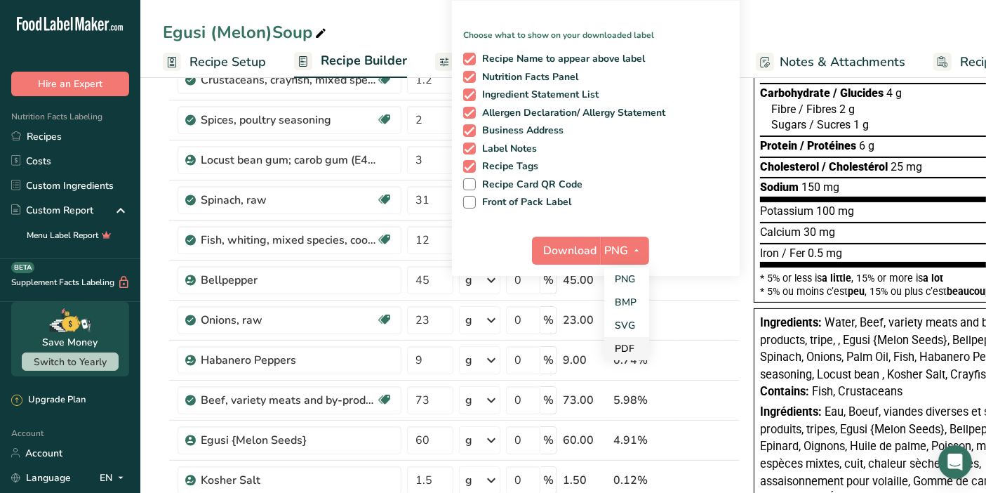
click at [616, 350] on link "PDF" at bounding box center [626, 348] width 45 height 23
click at [555, 251] on span "Download" at bounding box center [571, 250] width 53 height 17
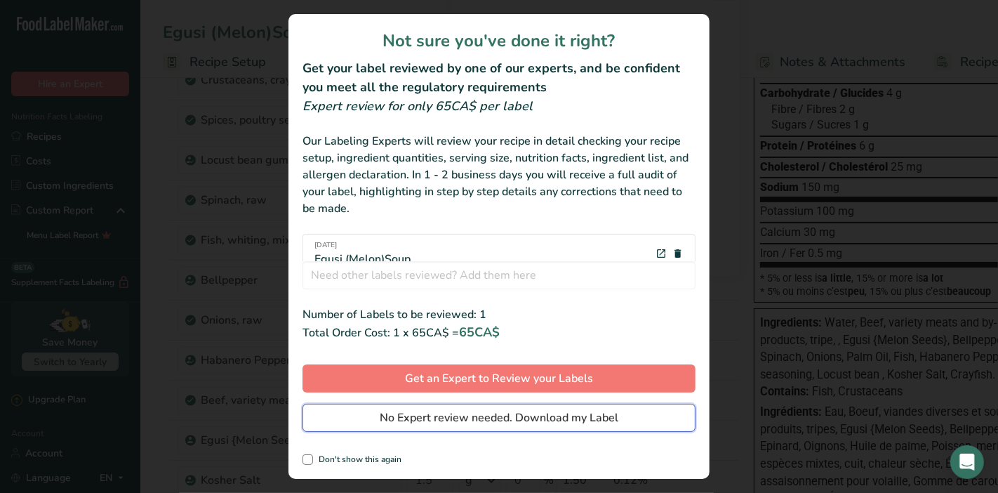
click at [604, 422] on span "No Expert review needed. Download my Label" at bounding box center [499, 417] width 239 height 17
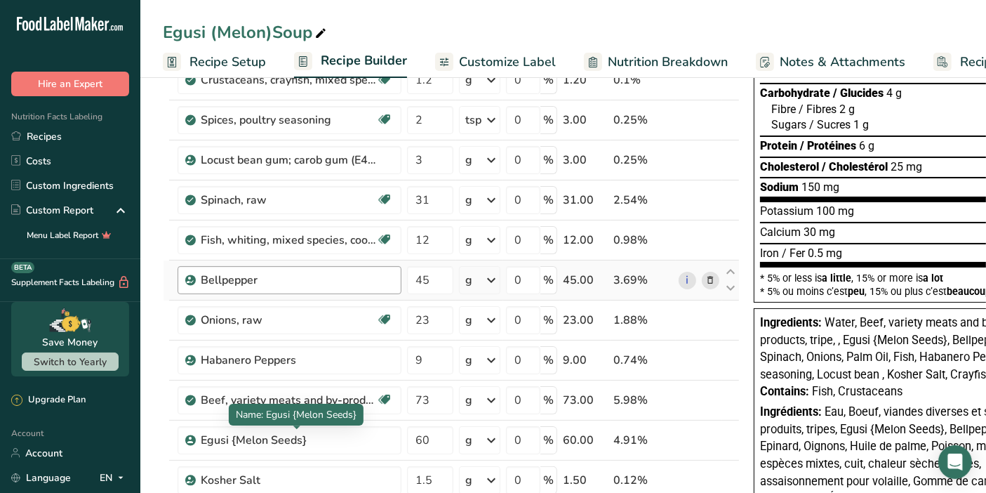
scroll to position [201, 0]
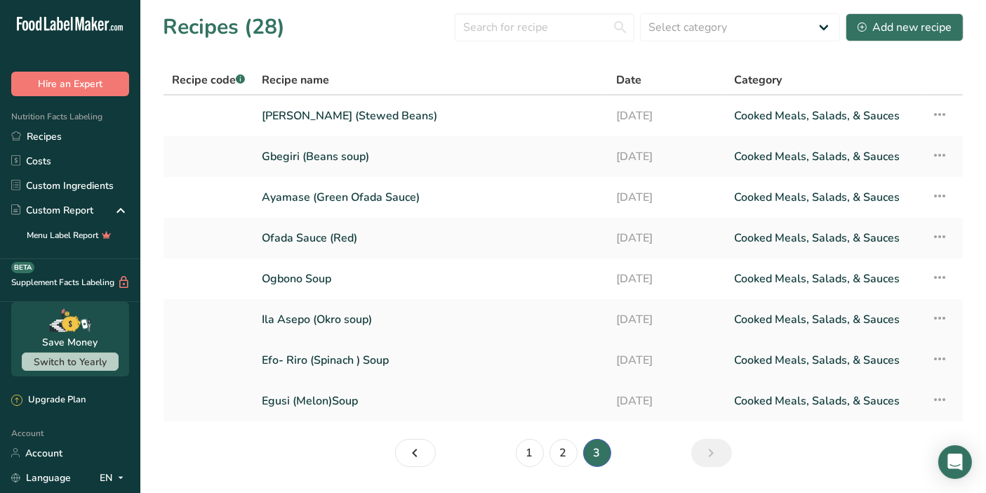
click at [635, 364] on link "[DATE]" at bounding box center [667, 359] width 102 height 29
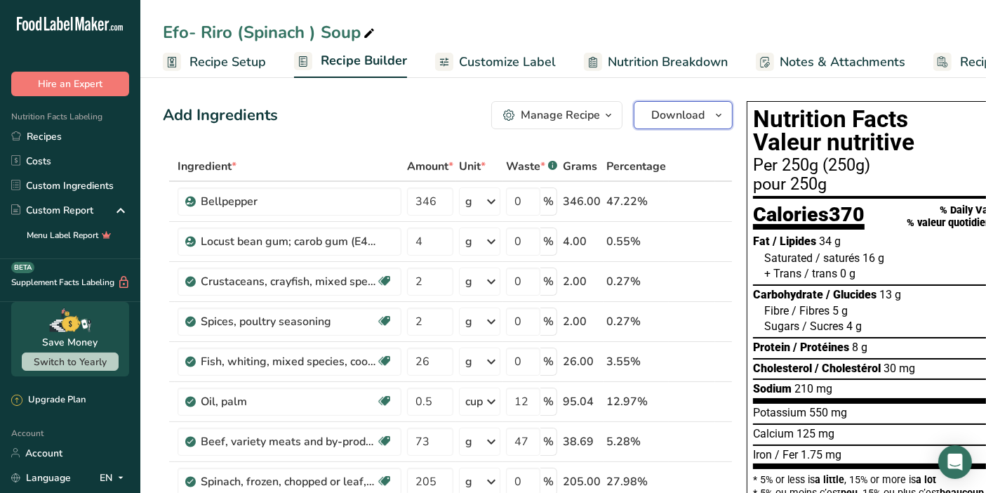
click at [689, 117] on span "Download" at bounding box center [677, 115] width 53 height 17
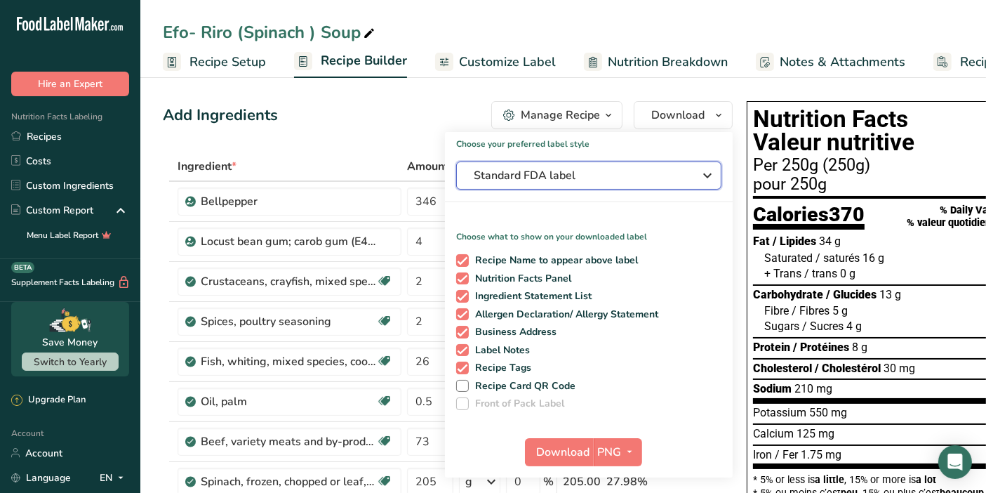
click at [637, 180] on span "Standard FDA label" at bounding box center [579, 175] width 211 height 17
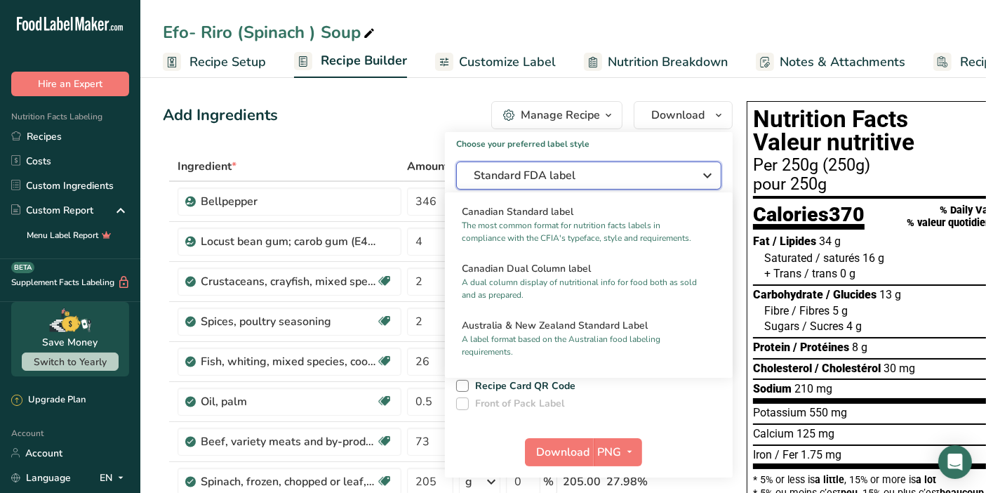
scroll to position [577, 0]
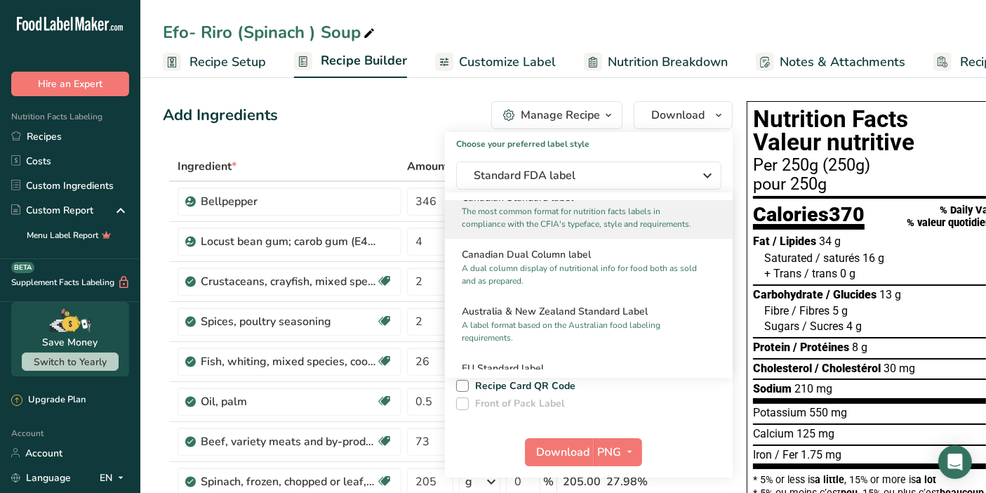
click at [606, 224] on p "The most common format for nutrition facts labels in compliance with the CFIA's…" at bounding box center [582, 217] width 241 height 25
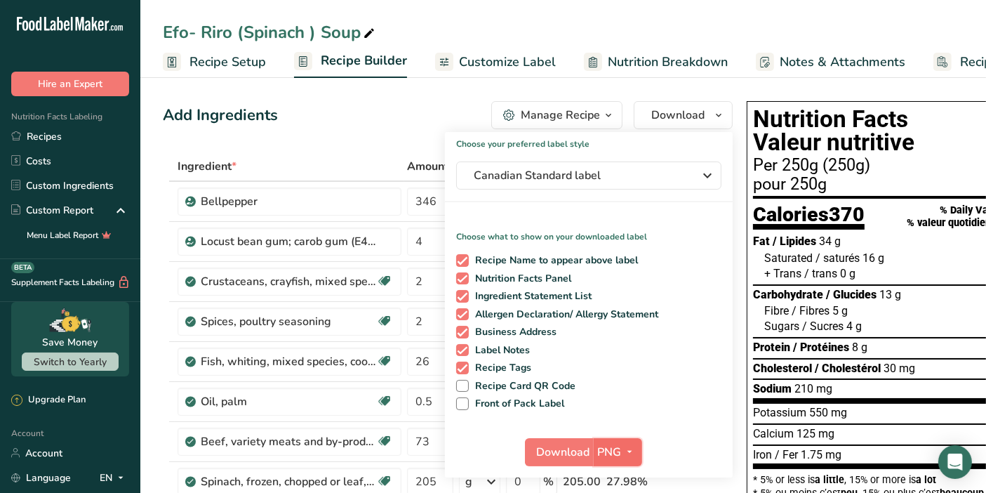
click at [626, 453] on icon "button" at bounding box center [630, 452] width 11 height 18
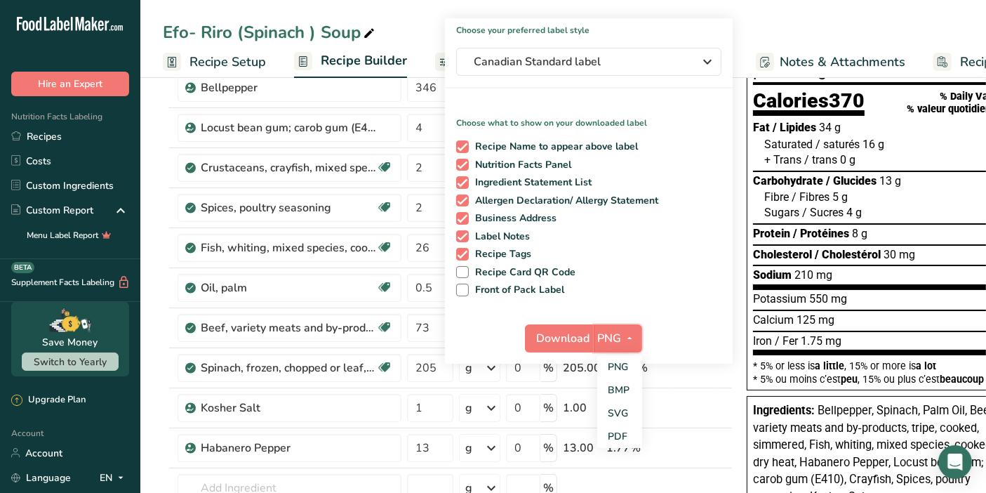
scroll to position [124, 0]
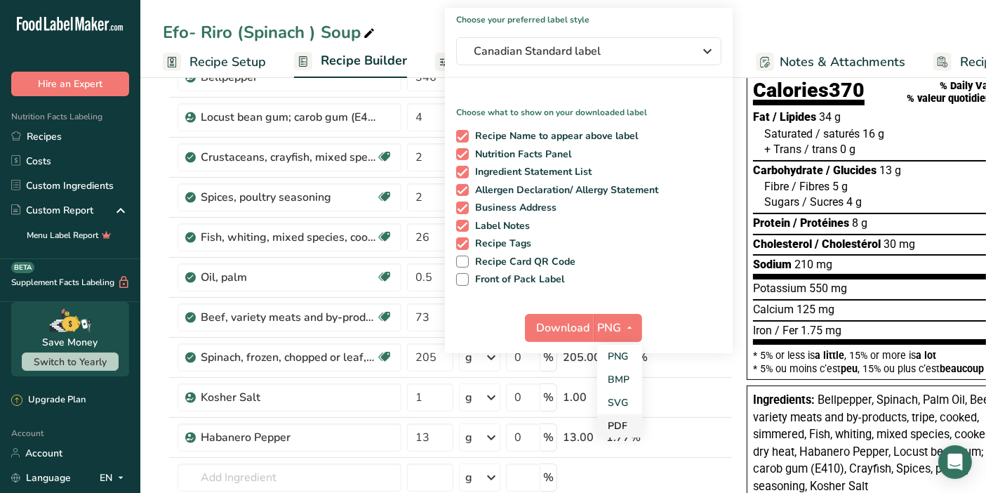
click at [618, 421] on link "PDF" at bounding box center [619, 425] width 45 height 23
click at [561, 326] on span "Download" at bounding box center [564, 327] width 53 height 17
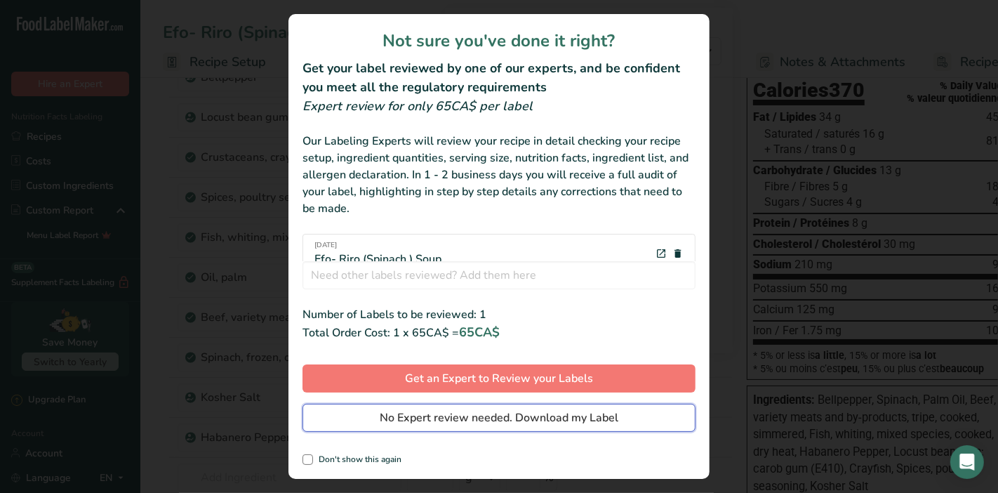
click at [552, 422] on span "No Expert review needed. Download my Label" at bounding box center [499, 417] width 239 height 17
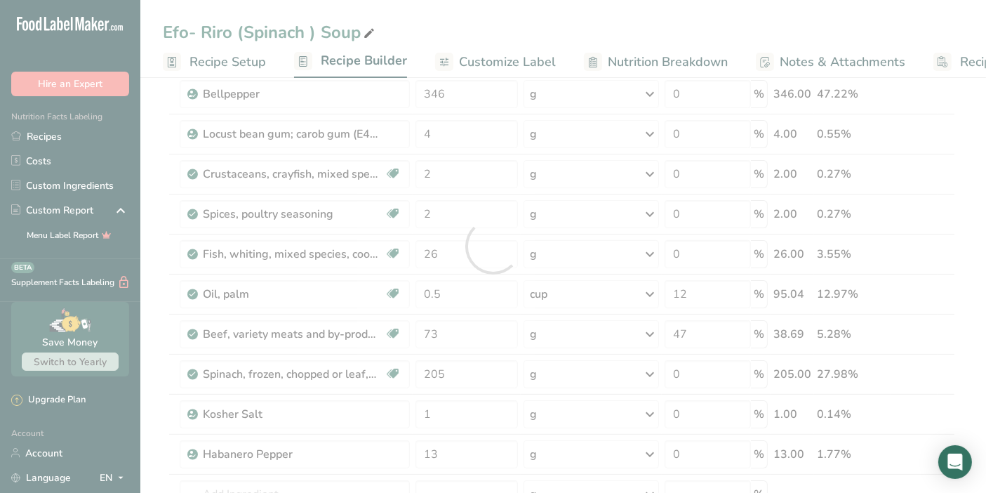
scroll to position [0, 0]
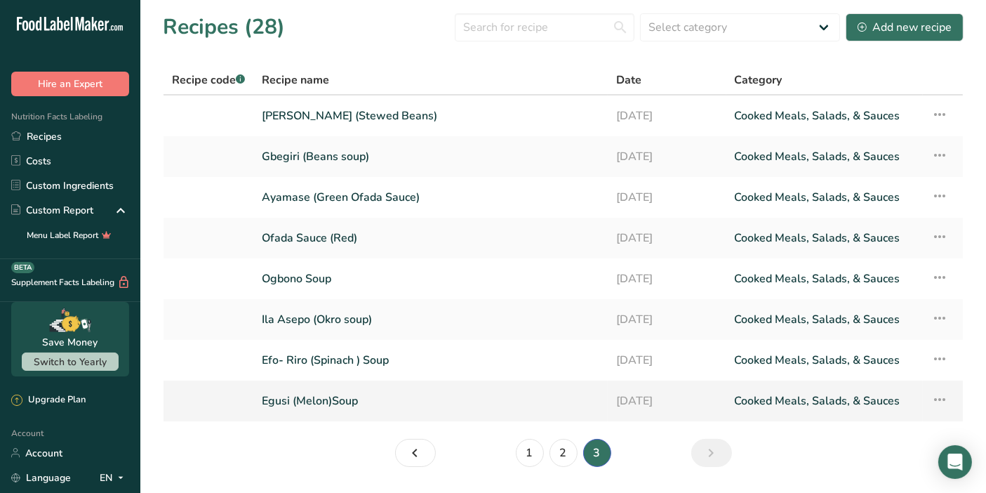
click at [669, 400] on link "[DATE]" at bounding box center [667, 400] width 102 height 29
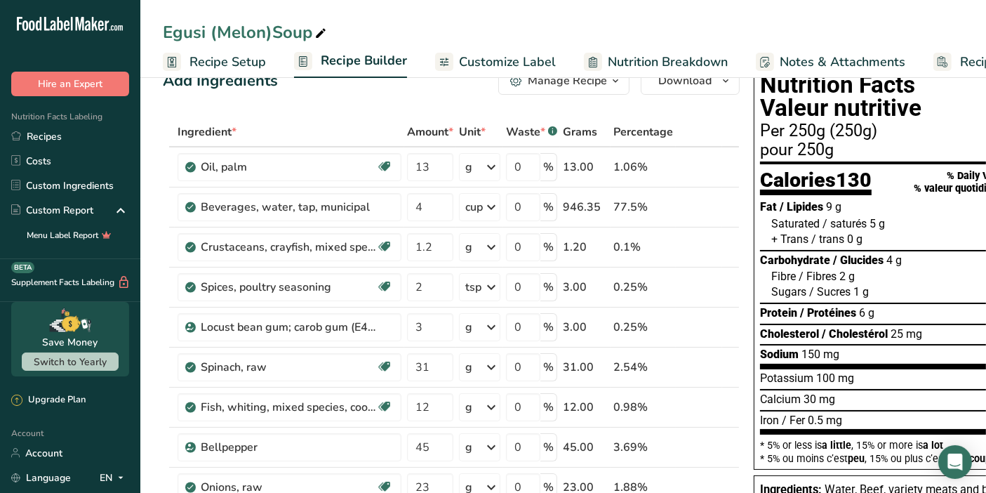
scroll to position [24, 0]
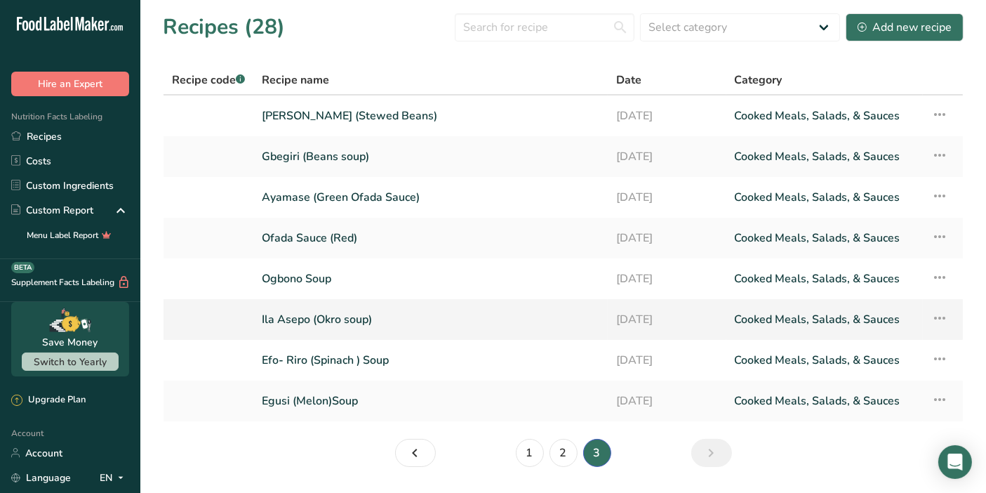
click at [935, 317] on icon at bounding box center [939, 317] width 17 height 25
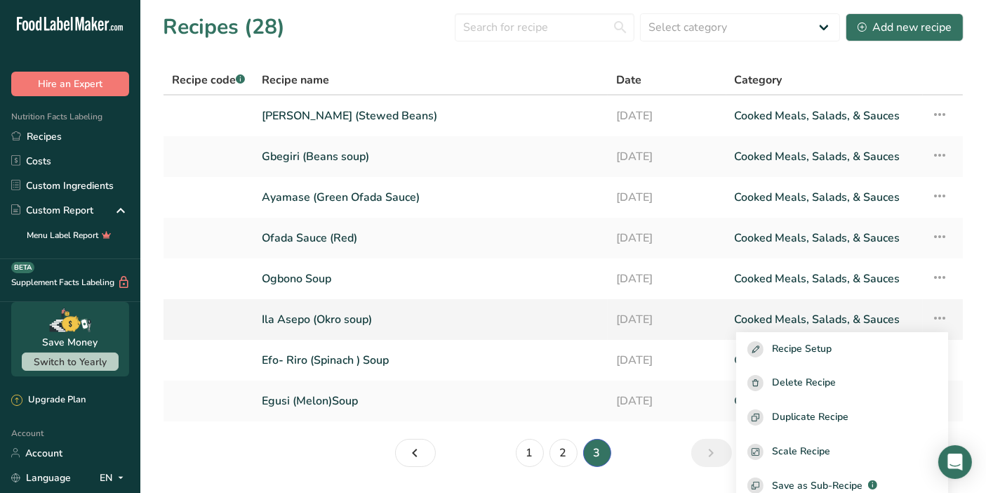
click at [338, 329] on link "Ila Asepo (Okro soup)" at bounding box center [431, 319] width 338 height 29
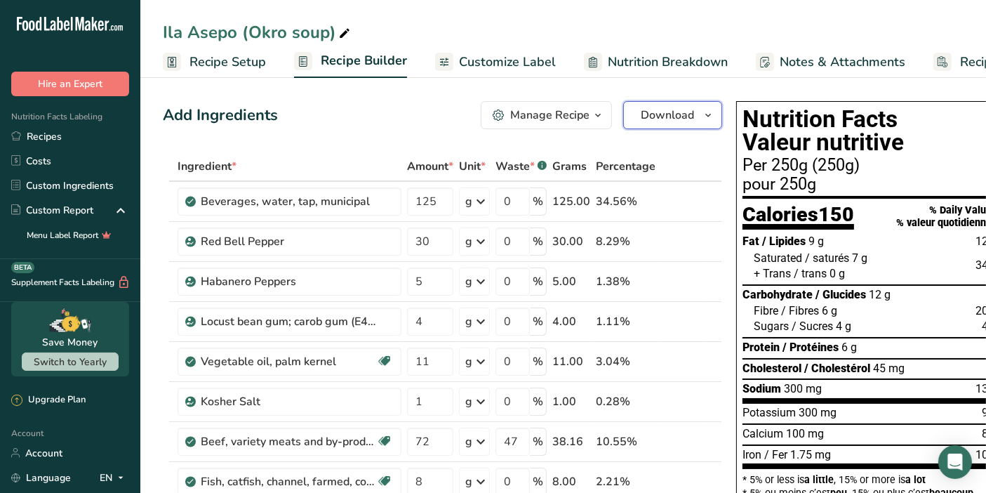
click at [679, 123] on span "Download" at bounding box center [667, 115] width 53 height 17
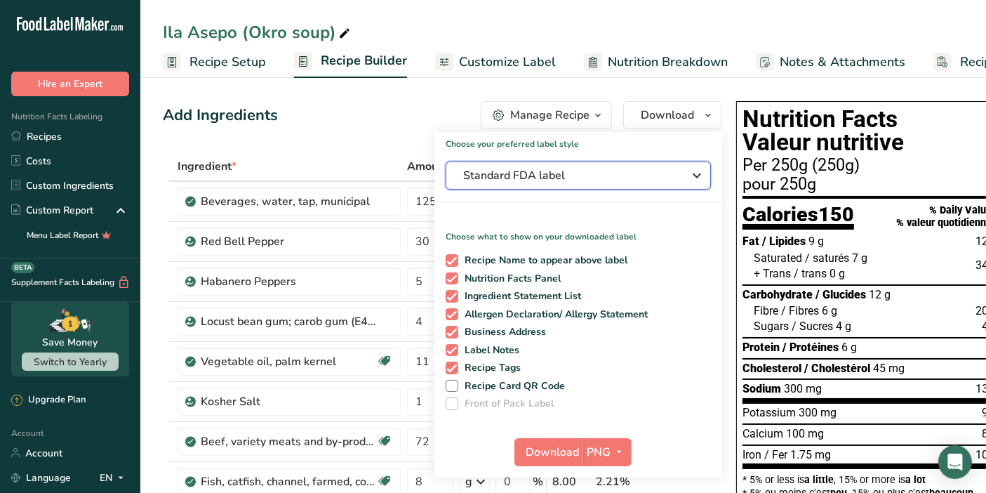
click at [654, 180] on span "Standard FDA label" at bounding box center [568, 175] width 211 height 17
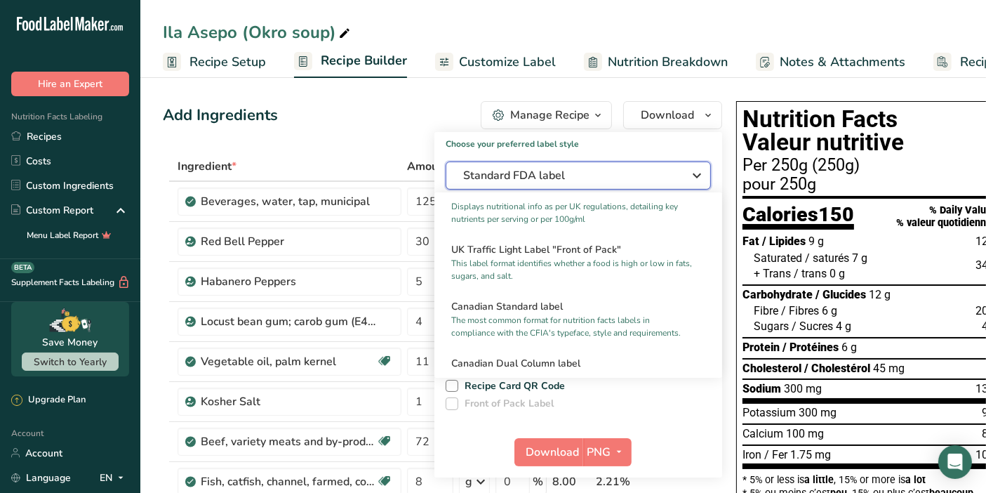
scroll to position [486, 0]
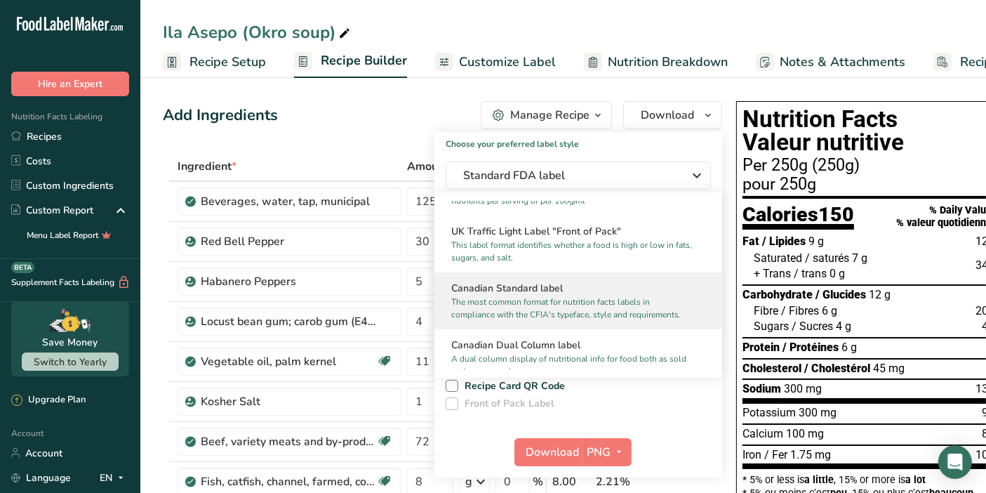
click at [632, 317] on p "The most common format for nutrition facts labels in compliance with the CFIA's…" at bounding box center [571, 307] width 241 height 25
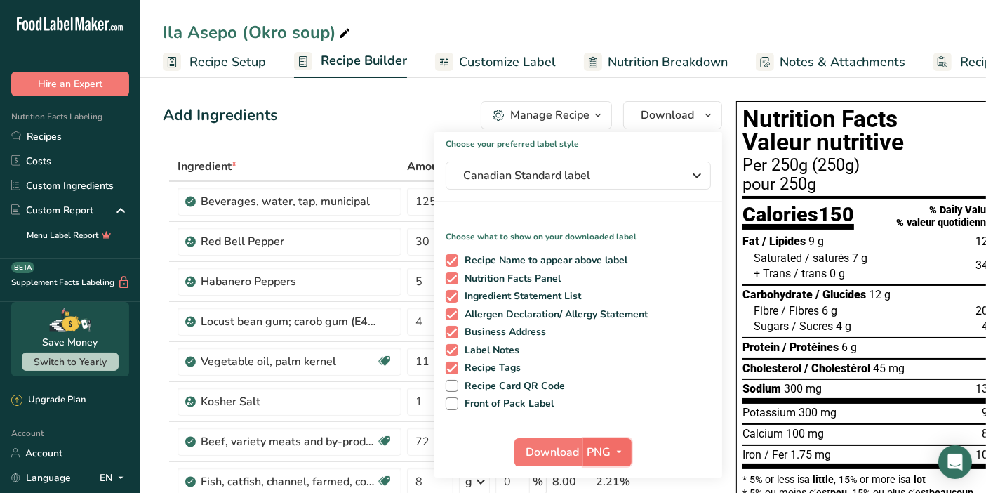
click at [616, 450] on icon "button" at bounding box center [619, 452] width 11 height 18
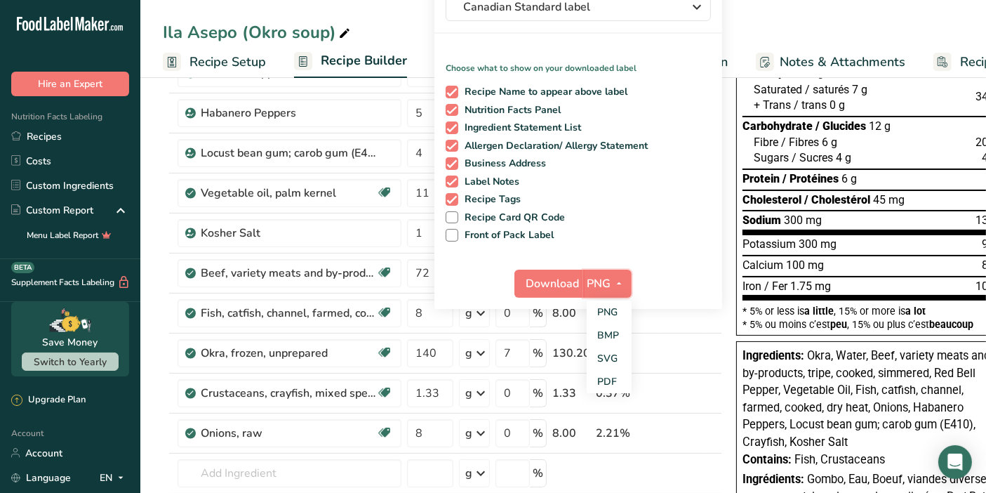
scroll to position [187, 0]
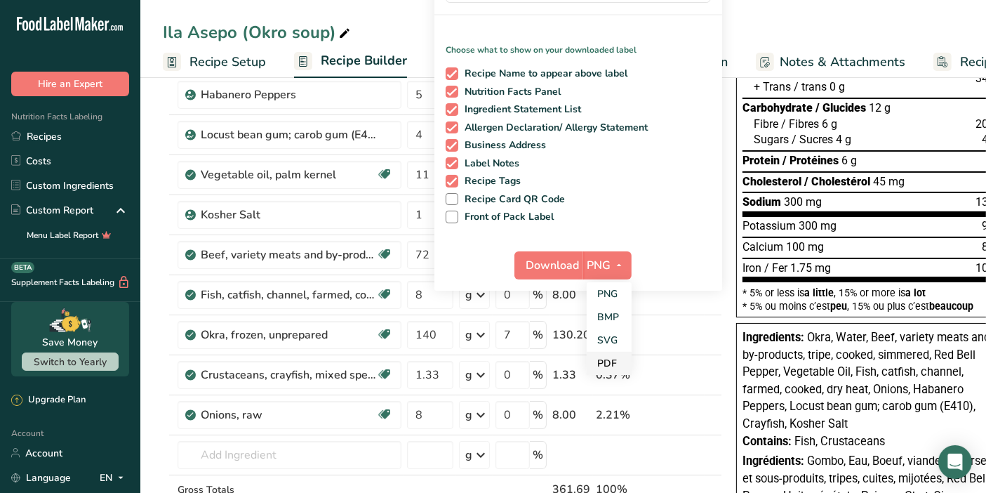
click at [611, 359] on link "PDF" at bounding box center [609, 363] width 45 height 23
click at [554, 266] on span "Download" at bounding box center [553, 265] width 53 height 17
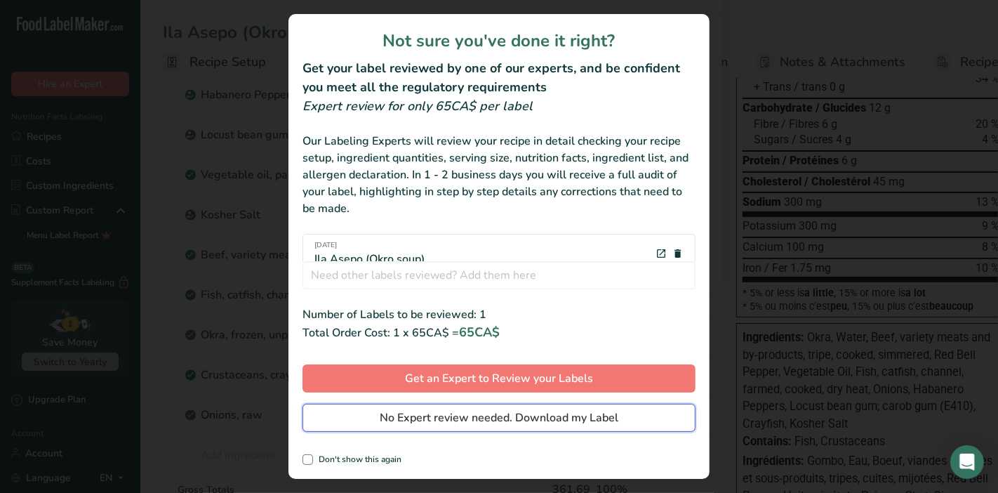
click at [552, 408] on button "No Expert review needed. Download my Label" at bounding box center [498, 418] width 393 height 28
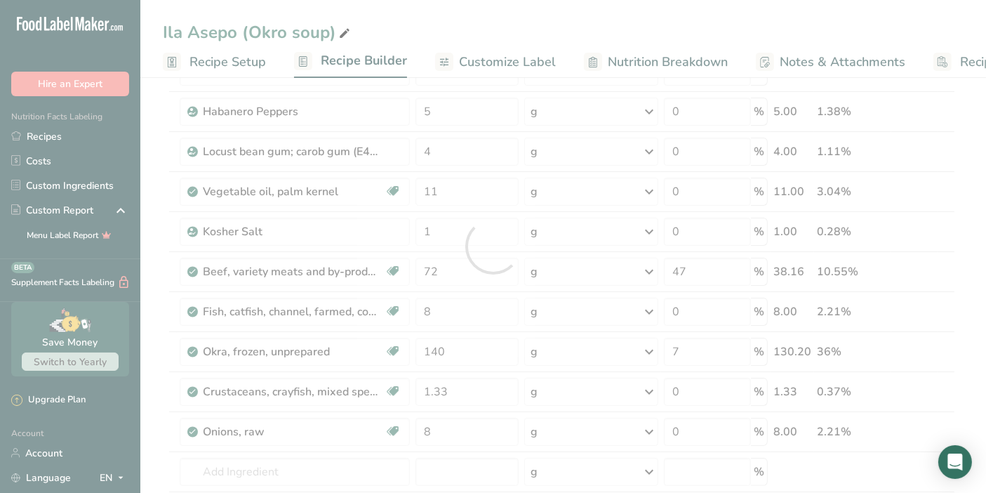
click at [551, 416] on div at bounding box center [493, 246] width 986 height 493
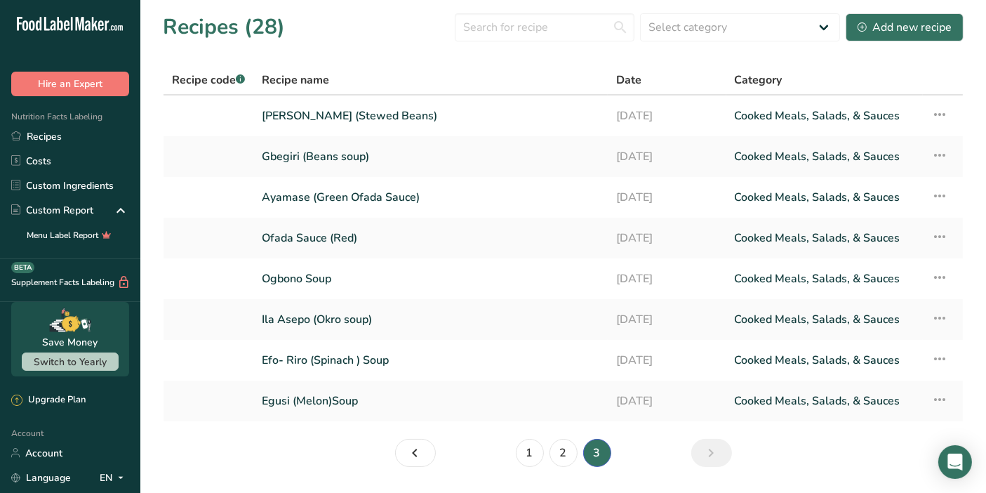
click at [900, 68] on th "Category" at bounding box center [824, 80] width 197 height 29
